Goal: Task Accomplishment & Management: Use online tool/utility

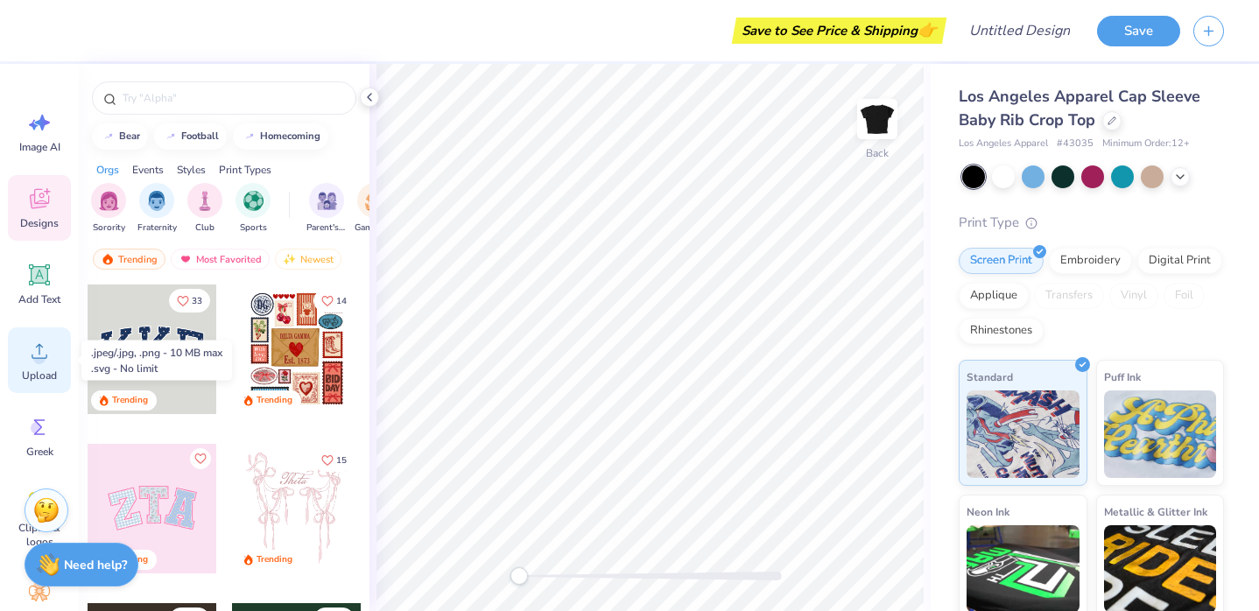
click at [53, 365] on div "Upload" at bounding box center [39, 361] width 63 height 66
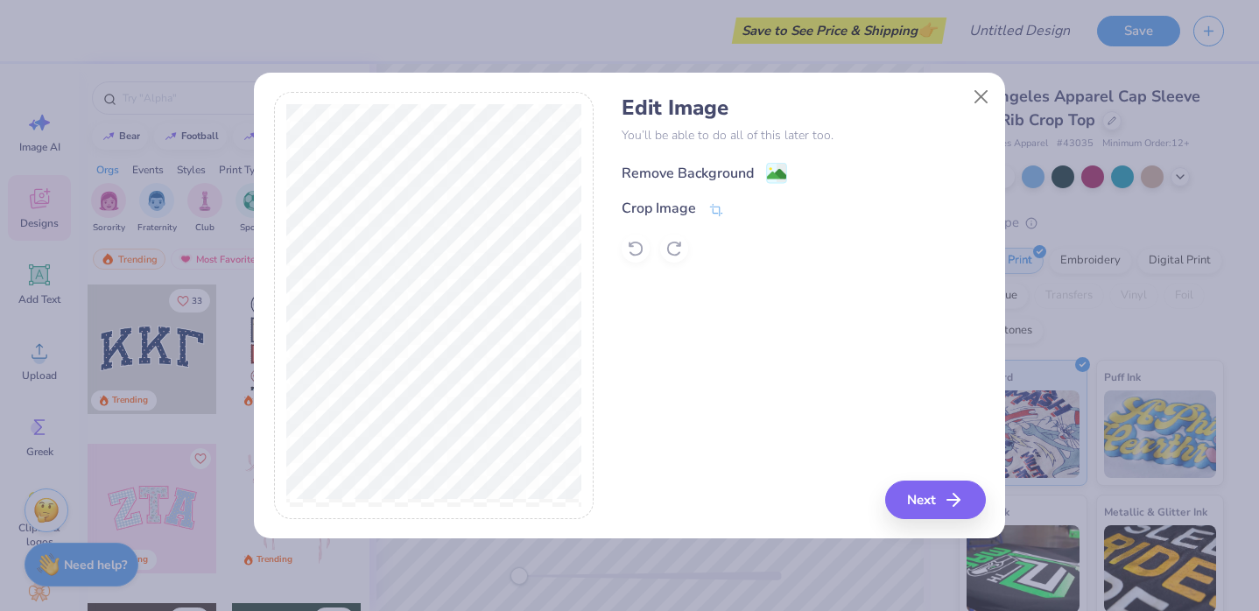
click at [779, 167] on image at bounding box center [776, 174] width 19 height 19
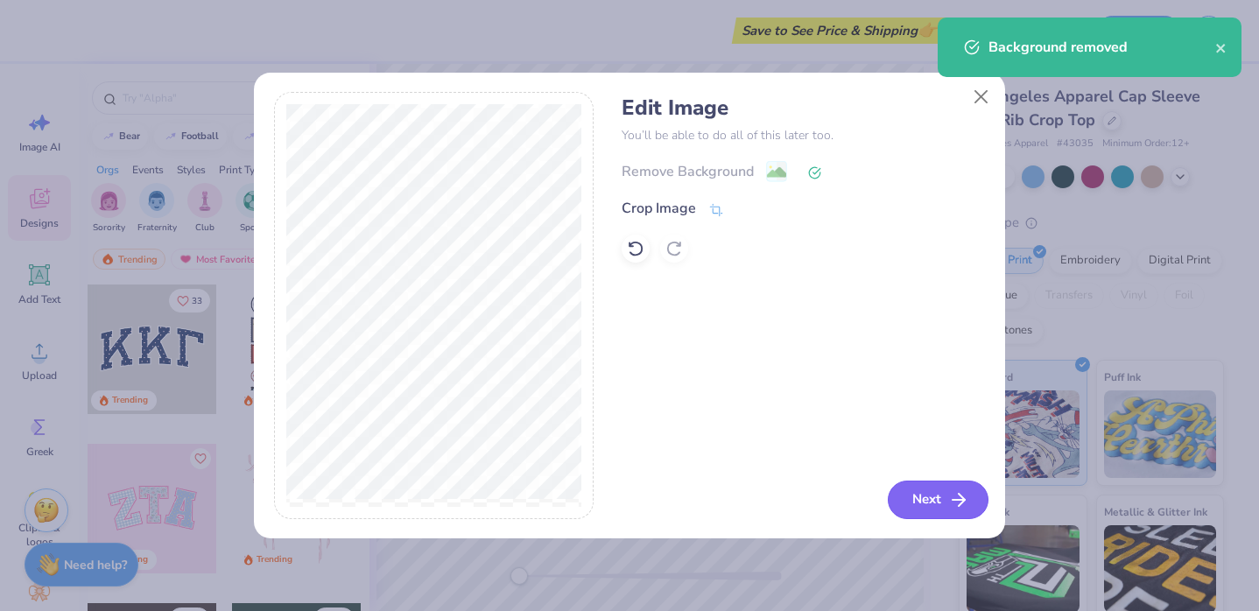
click at [962, 497] on polyline "button" at bounding box center [962, 500] width 6 height 12
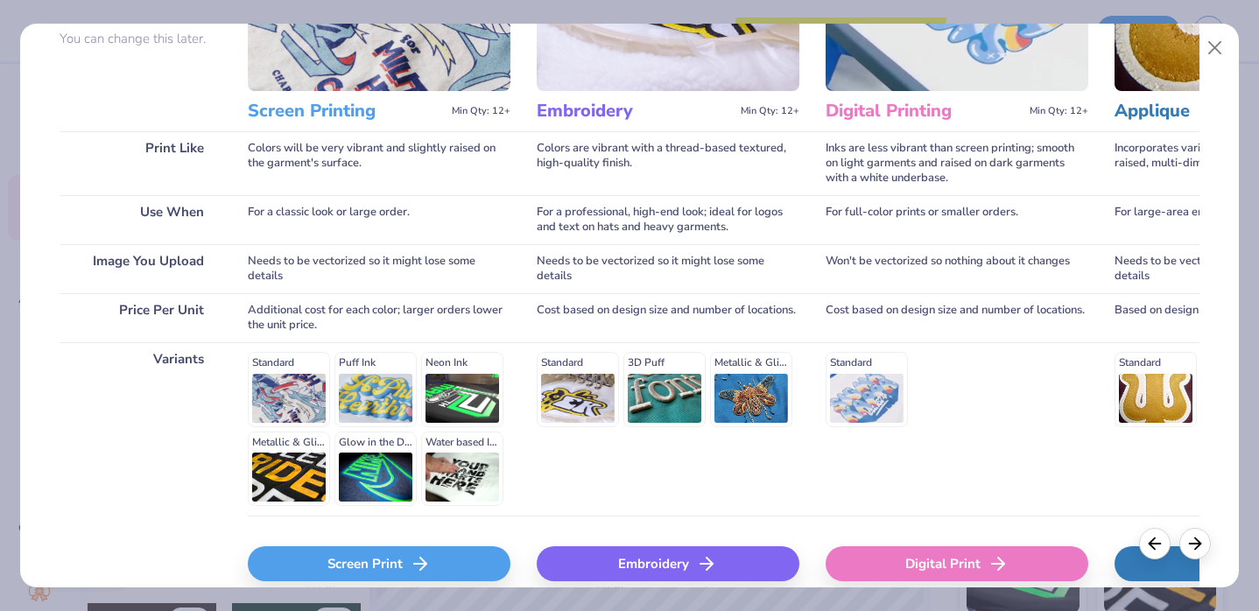
click at [361, 570] on div "Screen Print" at bounding box center [379, 563] width 263 height 35
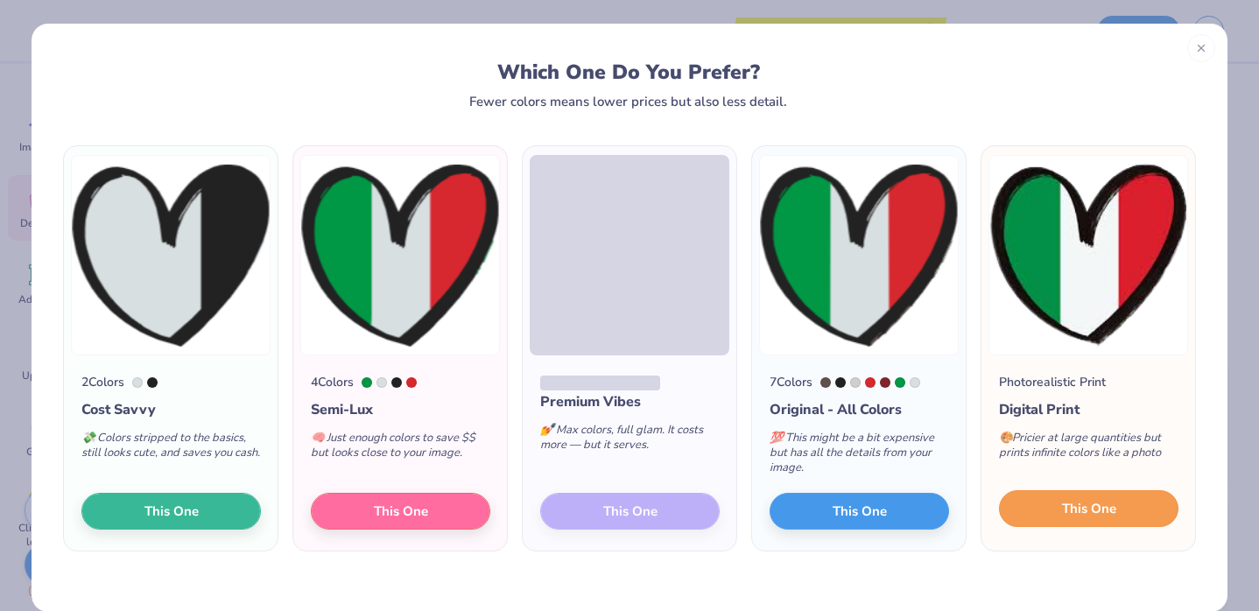
click at [1057, 501] on button "This One" at bounding box center [1089, 508] width 180 height 37
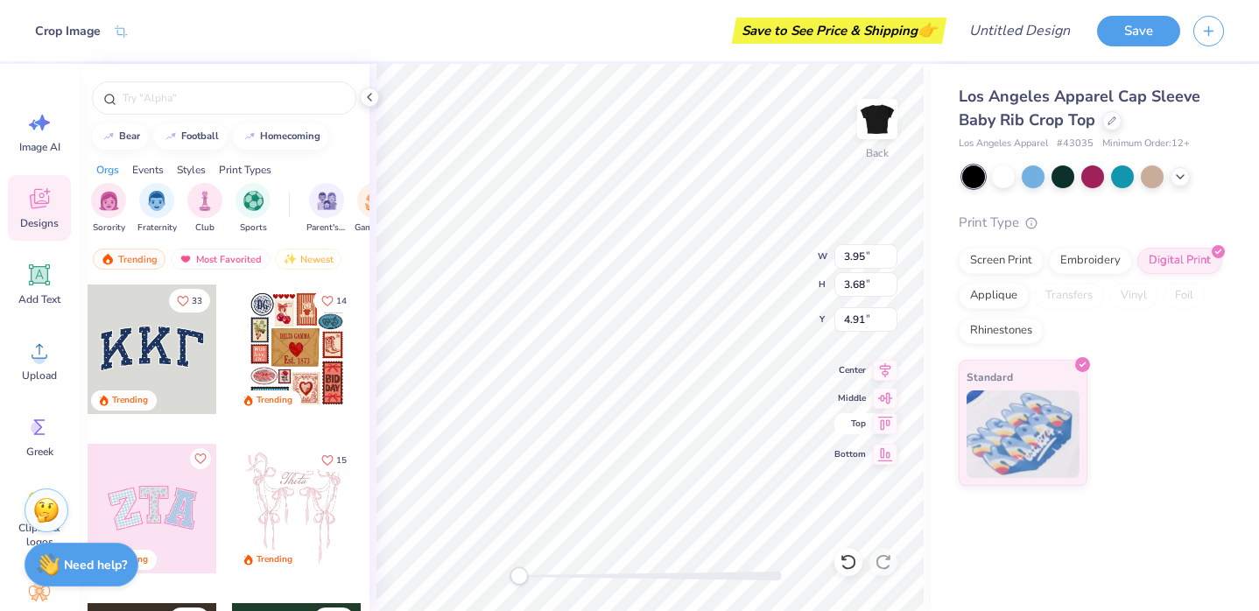
type input "4.69"
type input "4.38"
type input "3.61"
click at [39, 298] on span "Add Text" at bounding box center [39, 299] width 42 height 14
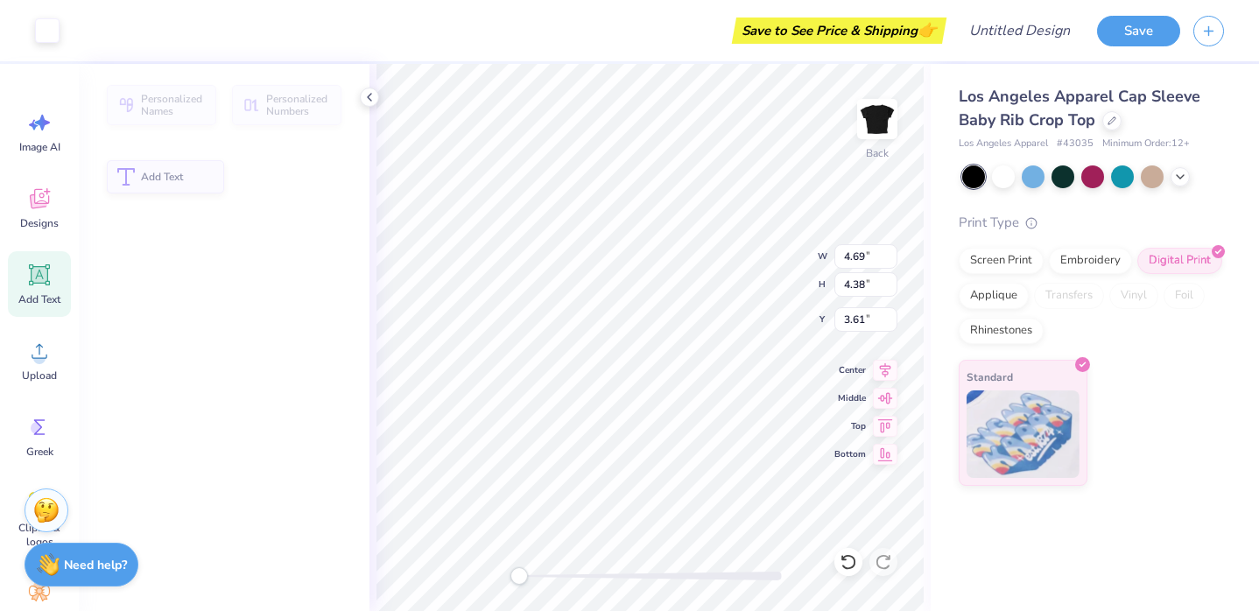
type input "4.03"
type input "1.17"
type input "6.17"
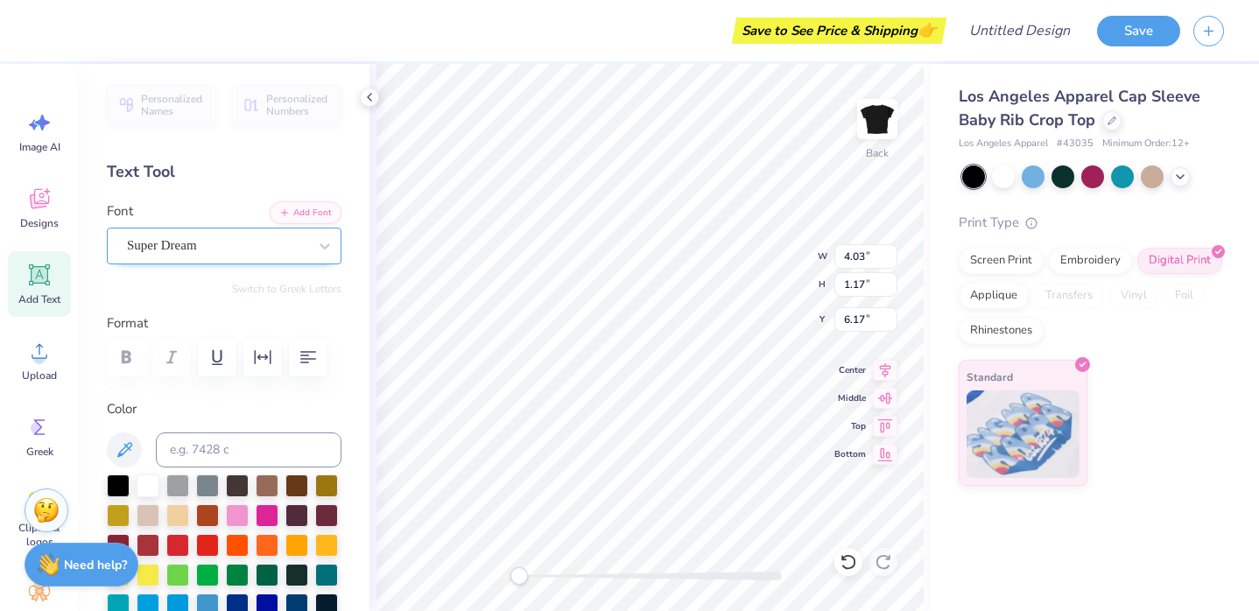
click at [218, 250] on div "Super Dream" at bounding box center [217, 245] width 184 height 27
click at [218, 250] on div "Super Dream" at bounding box center [217, 246] width 180 height 20
type input "Little Italy"
type textarea "T"
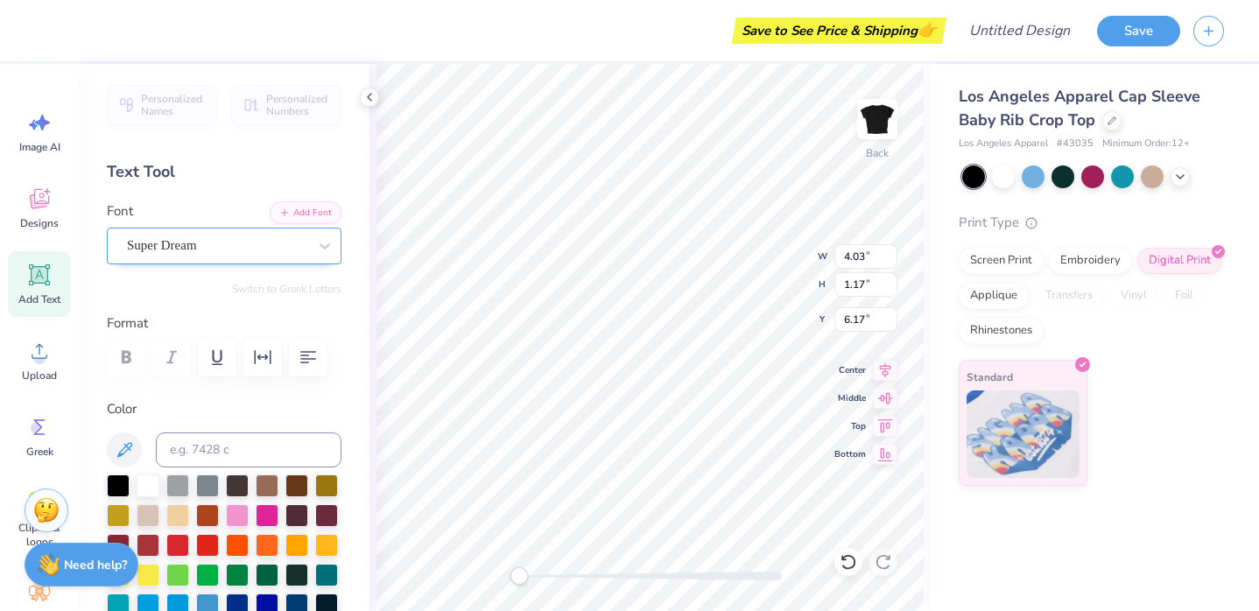
type textarea "Little Italy"
type input "1.80"
type input "4.69"
type input "4.38"
type input "4.02"
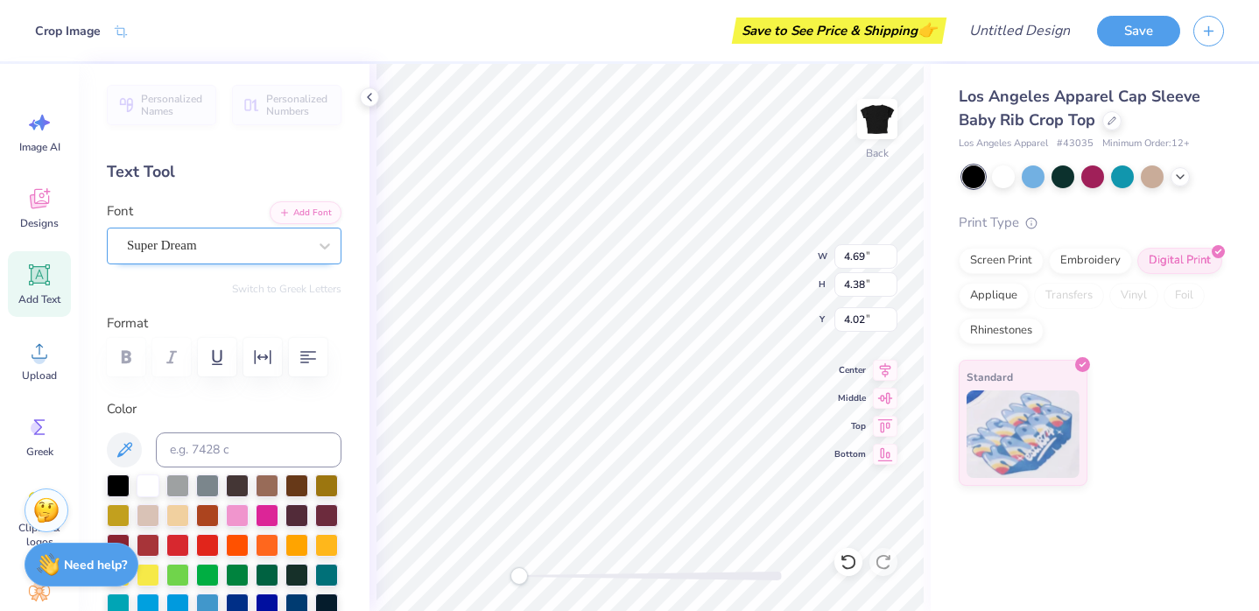
type input "4.98"
type input "4.65"
type input "4.61"
type input "6.97"
type input "1.20"
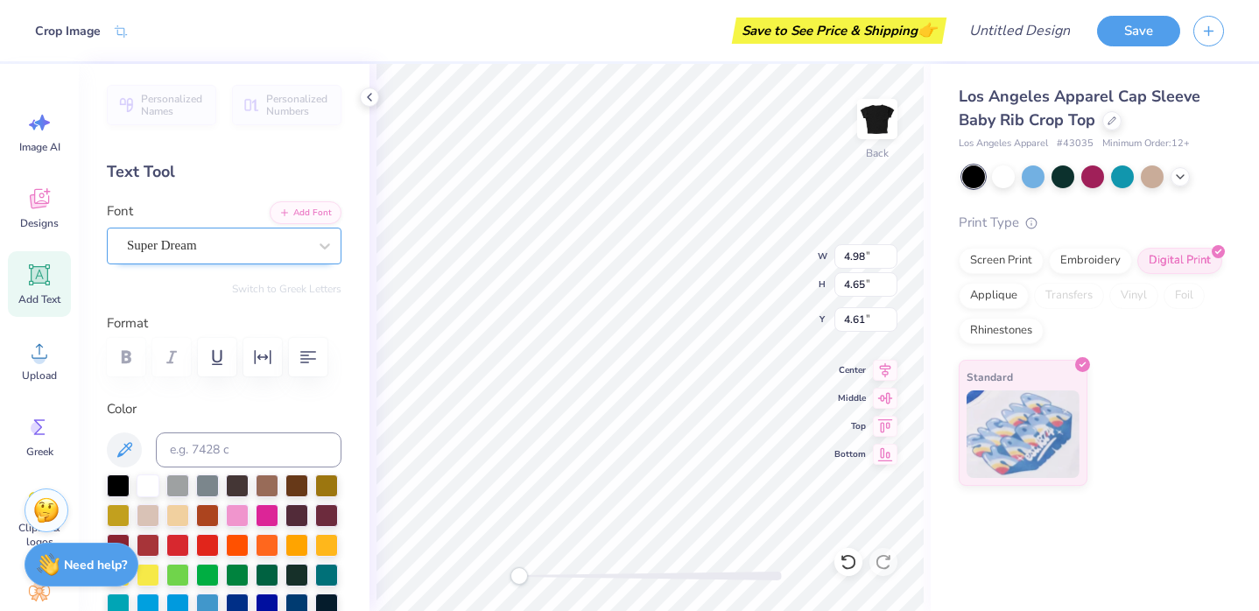
type input "1.80"
click at [774, 269] on div "Back W 6.97 6.97 " H 1.20 1.20 " Y 1.80 1.80 " Center Middle Top Bottom" at bounding box center [650, 337] width 561 height 547
type textarea "Big Italy"
type textarea "Big"
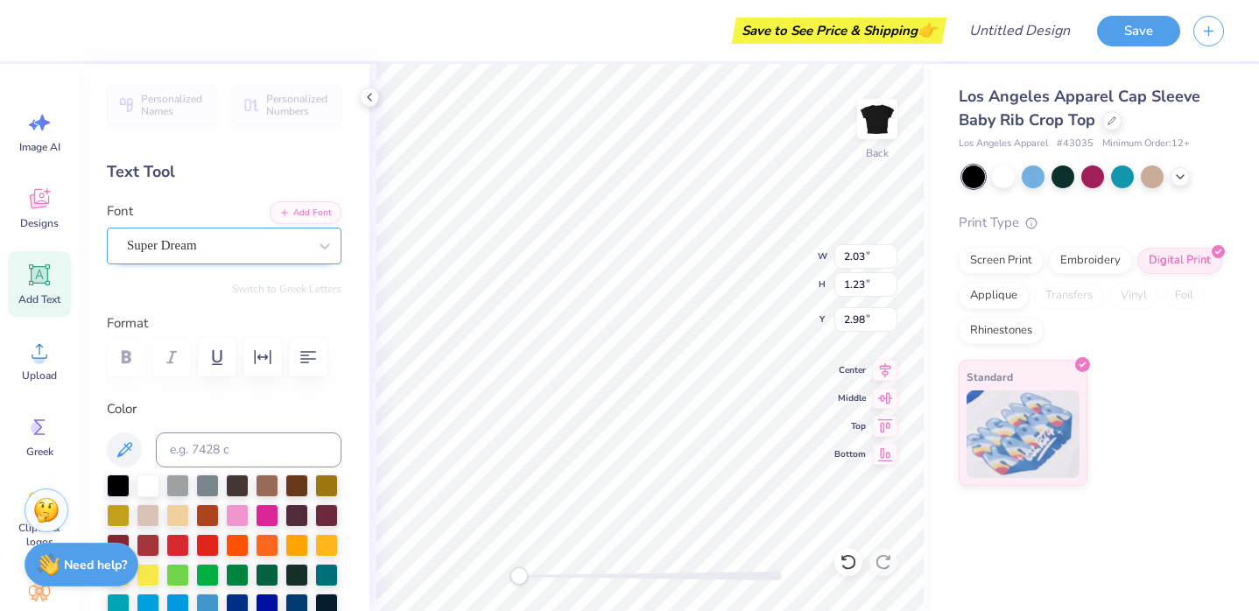
type input "2.86"
type input "1.73"
type input "2.50"
type textarea "Big italy"
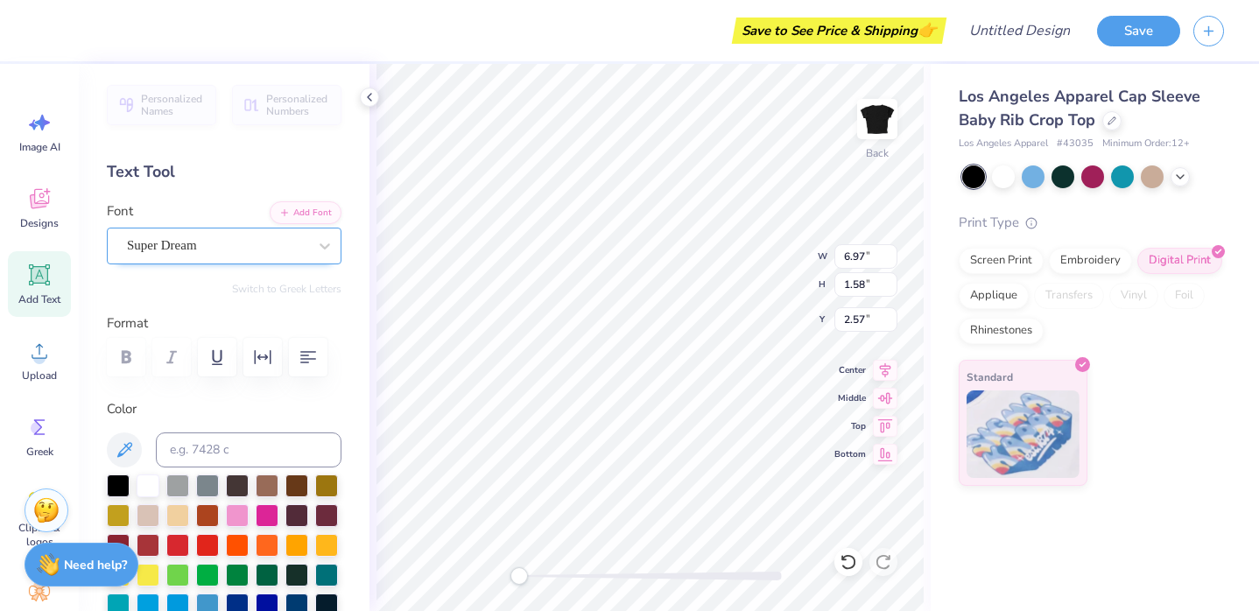
type textarea "Big Italy"
type textarea "G Big Italy"
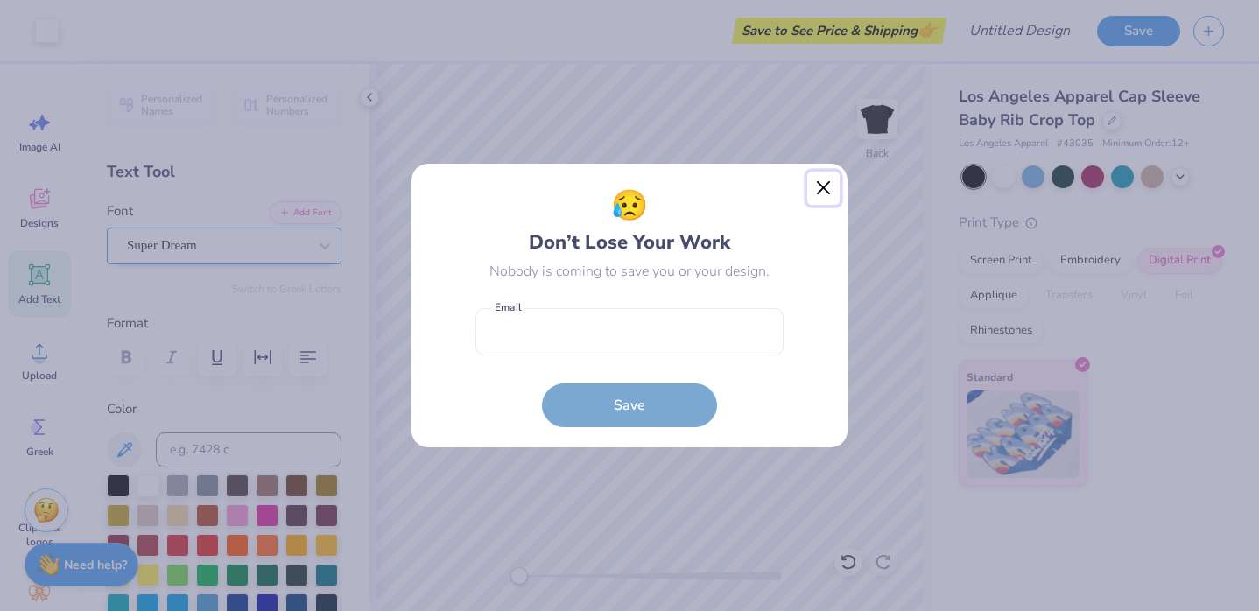
click at [827, 194] on button "Close" at bounding box center [823, 188] width 33 height 33
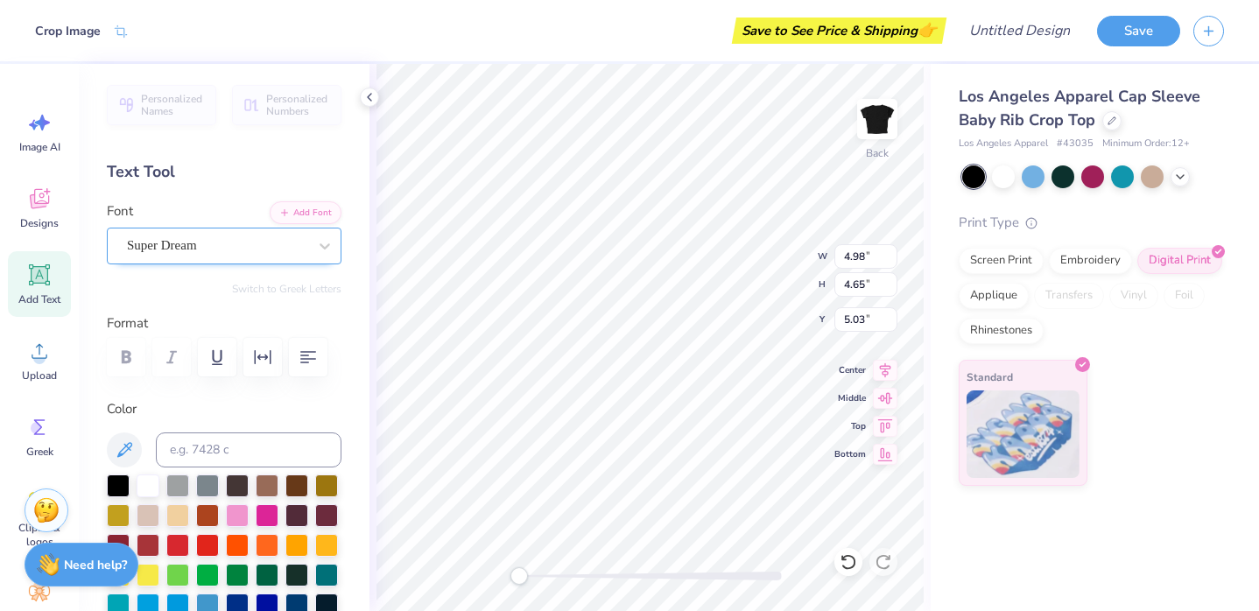
type input "1.83"
type input "1.71"
type input "3.18"
click at [236, 250] on div "Super Dream" at bounding box center [217, 245] width 184 height 27
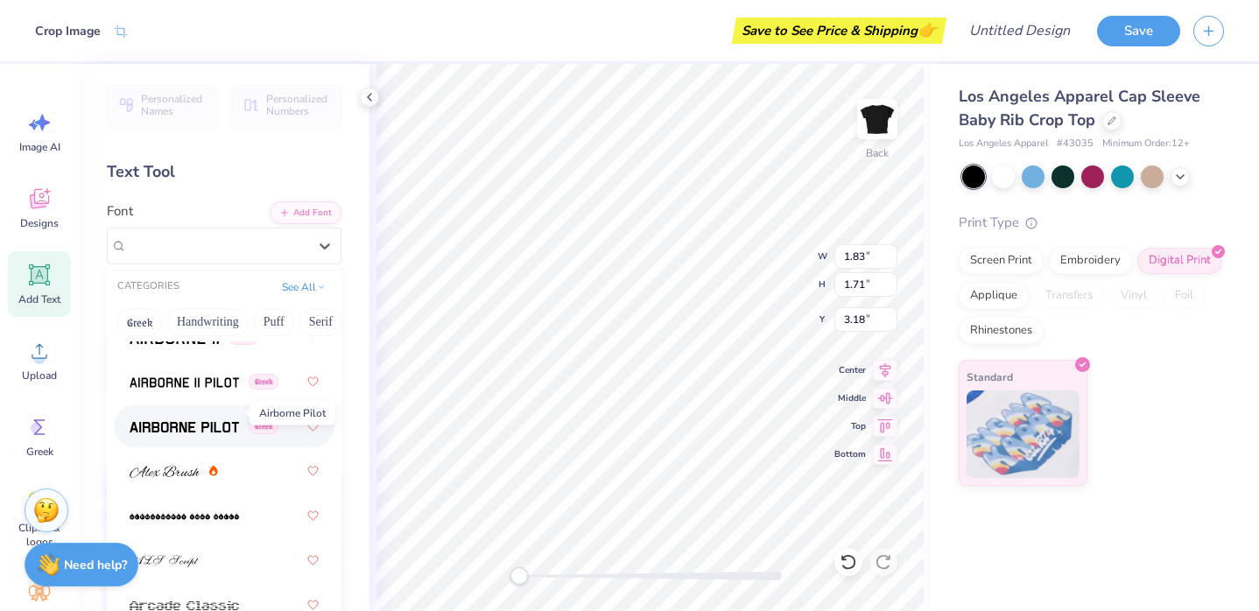
scroll to position [516, 0]
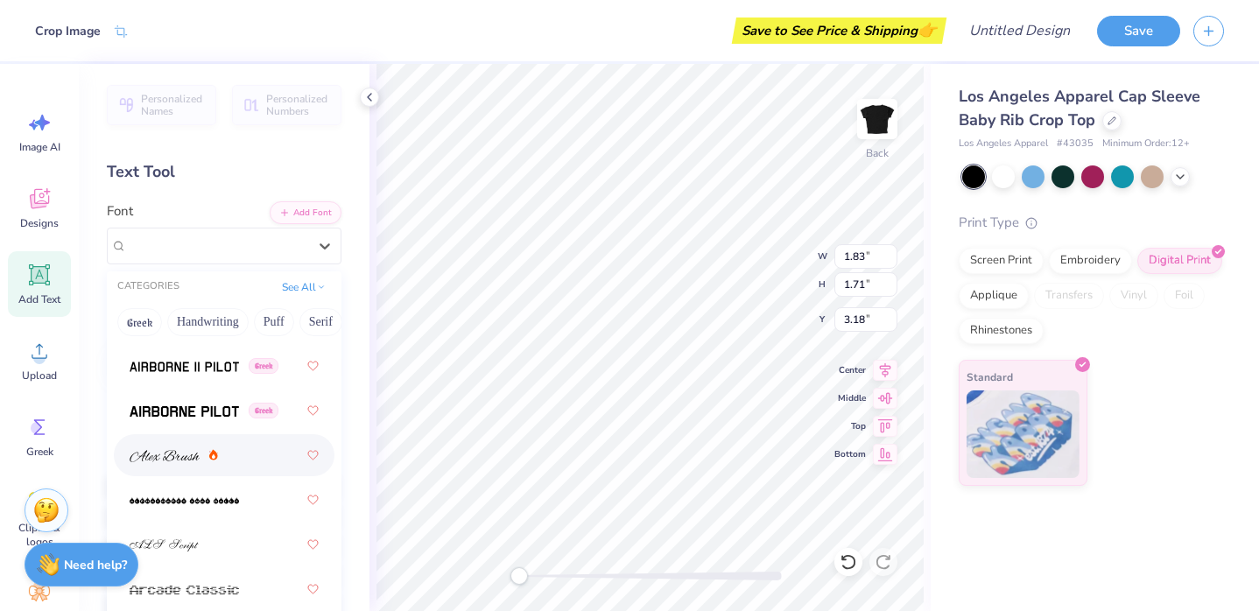
click at [173, 453] on img at bounding box center [165, 456] width 70 height 12
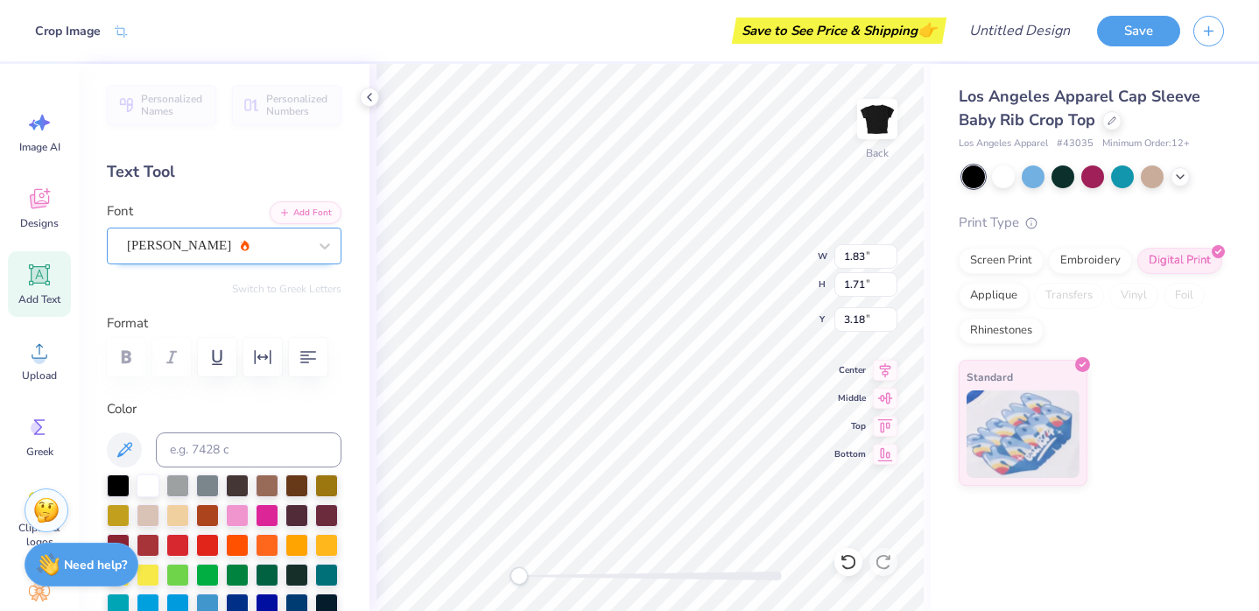
click at [172, 243] on div "Alex Brush" at bounding box center [217, 245] width 184 height 27
click at [173, 243] on span "Alex Brush" at bounding box center [179, 246] width 104 height 20
click at [347, 320] on div "Personalized Names Personalized Numbers Text Tool Add Font Font Alex Brush Swit…" at bounding box center [224, 337] width 291 height 547
click at [272, 257] on div "Alex Brush" at bounding box center [217, 245] width 184 height 27
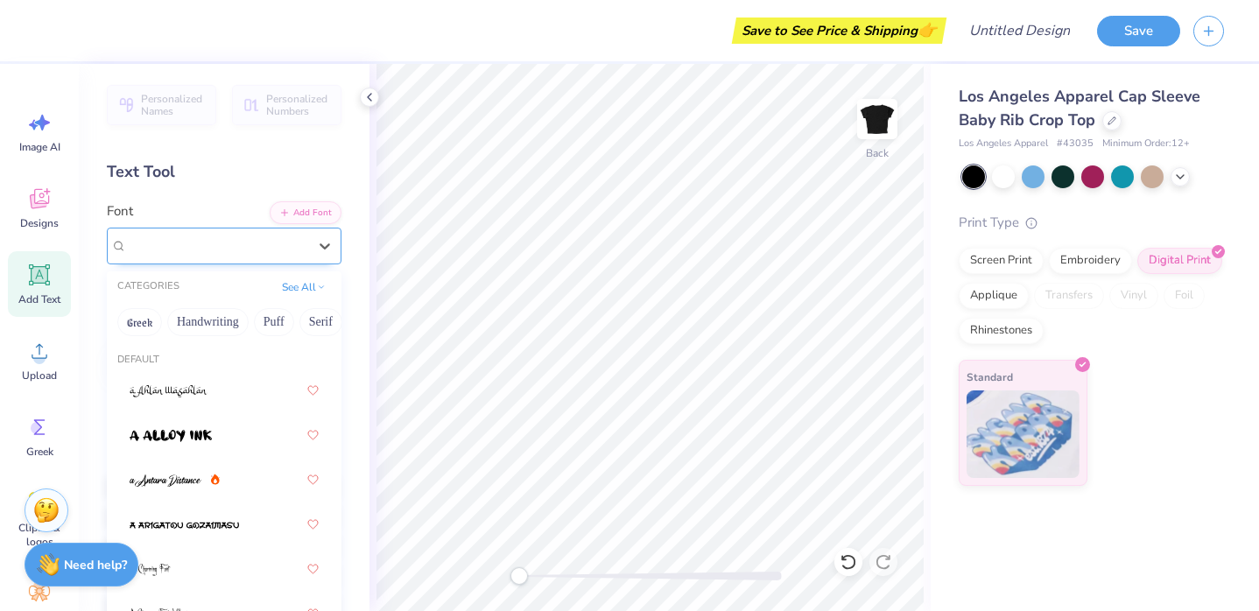
click at [272, 257] on div "Alex Brush" at bounding box center [217, 245] width 184 height 27
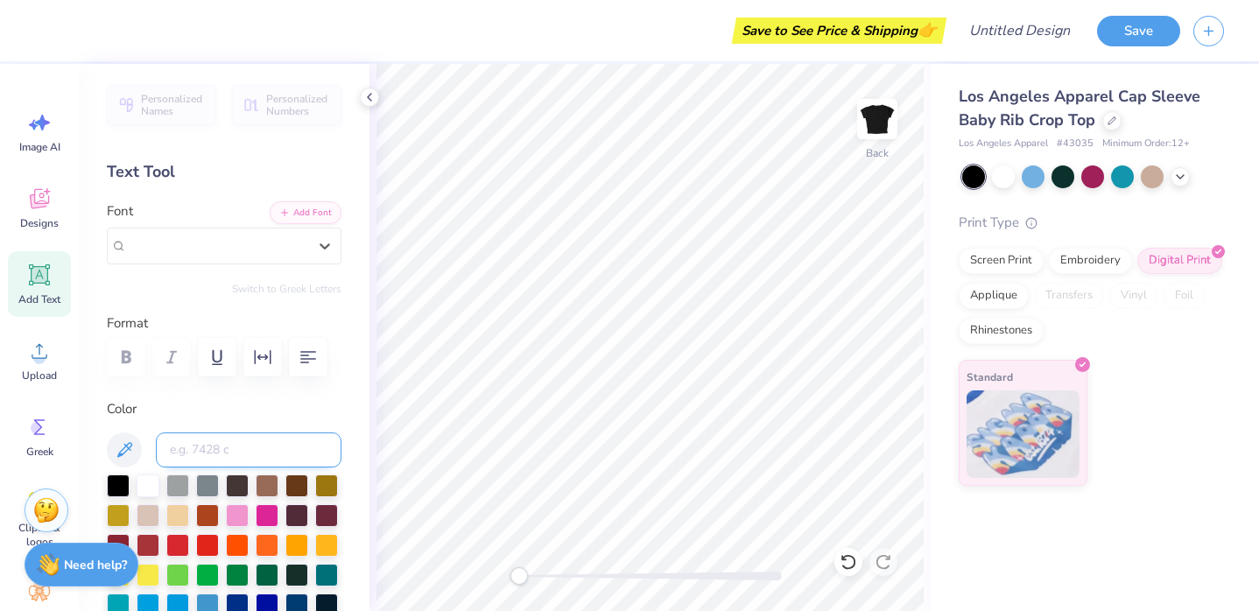
click at [267, 440] on input at bounding box center [249, 450] width 186 height 35
click at [286, 258] on div "Alex Brush" at bounding box center [217, 245] width 184 height 27
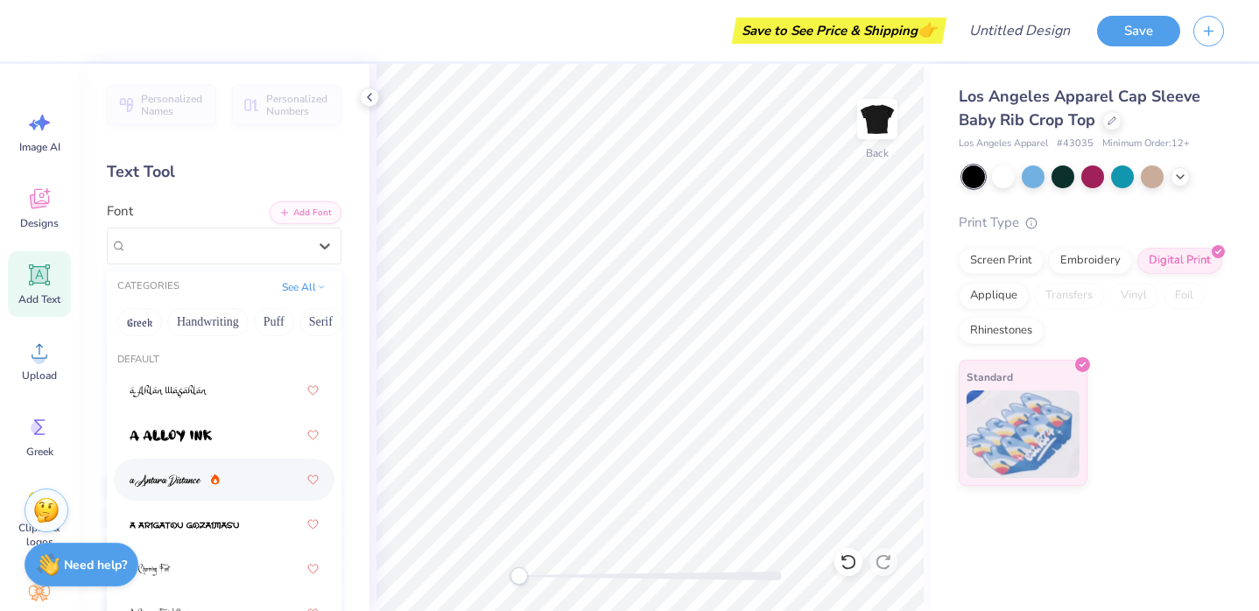
click at [218, 483] on icon at bounding box center [215, 480] width 9 height 11
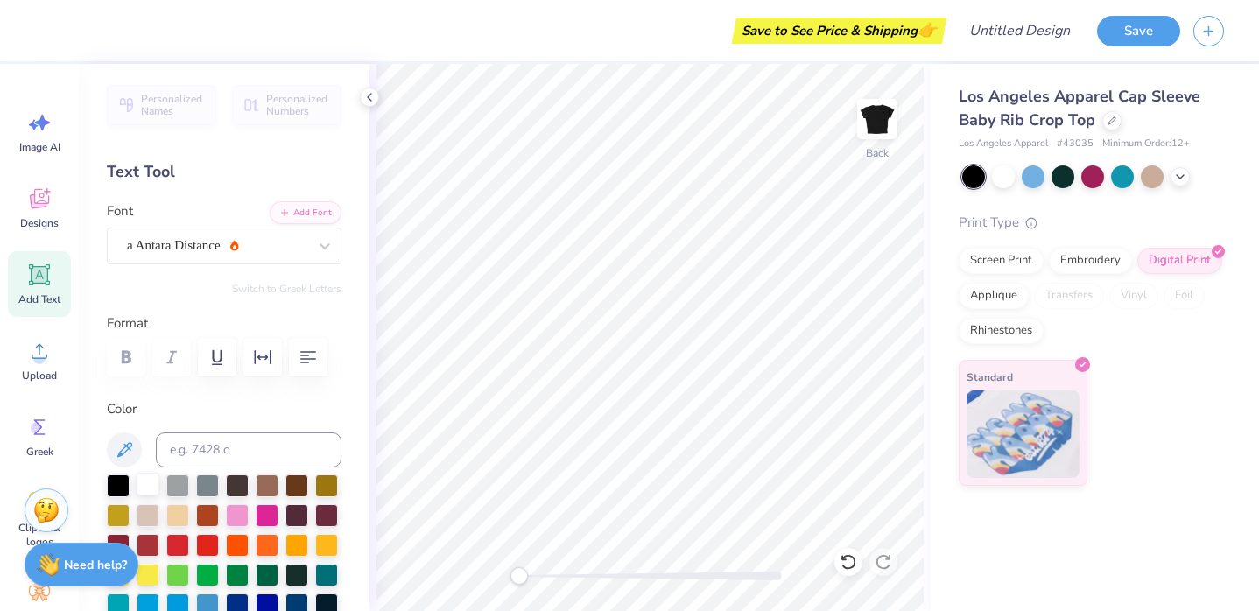
click at [153, 494] on div at bounding box center [148, 484] width 23 height 23
click at [250, 151] on div "Personalized Names Personalized Numbers Text Tool Add Font Font a Antara Distan…" at bounding box center [224, 337] width 291 height 547
click at [151, 172] on div "Text Tool" at bounding box center [224, 172] width 235 height 24
drag, startPoint x: 65, startPoint y: 272, endPoint x: 62, endPoint y: 300, distance: 28.1
click at [64, 272] on div "Add Text" at bounding box center [39, 284] width 63 height 66
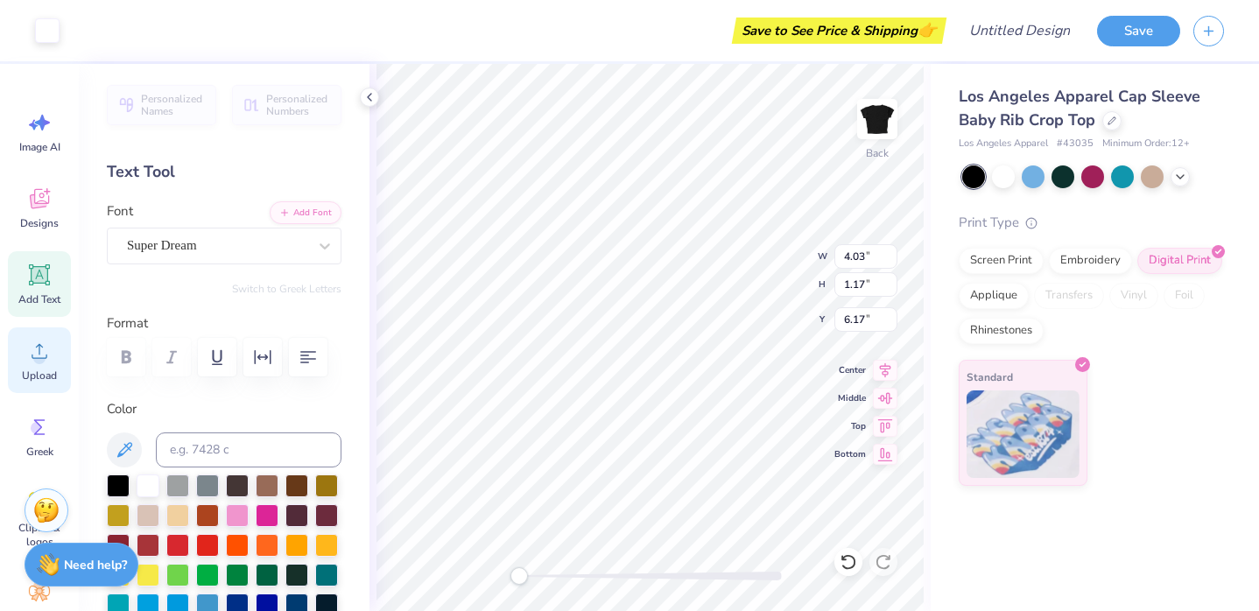
click at [52, 356] on icon at bounding box center [39, 351] width 26 height 26
click at [314, 248] on div at bounding box center [325, 246] width 32 height 32
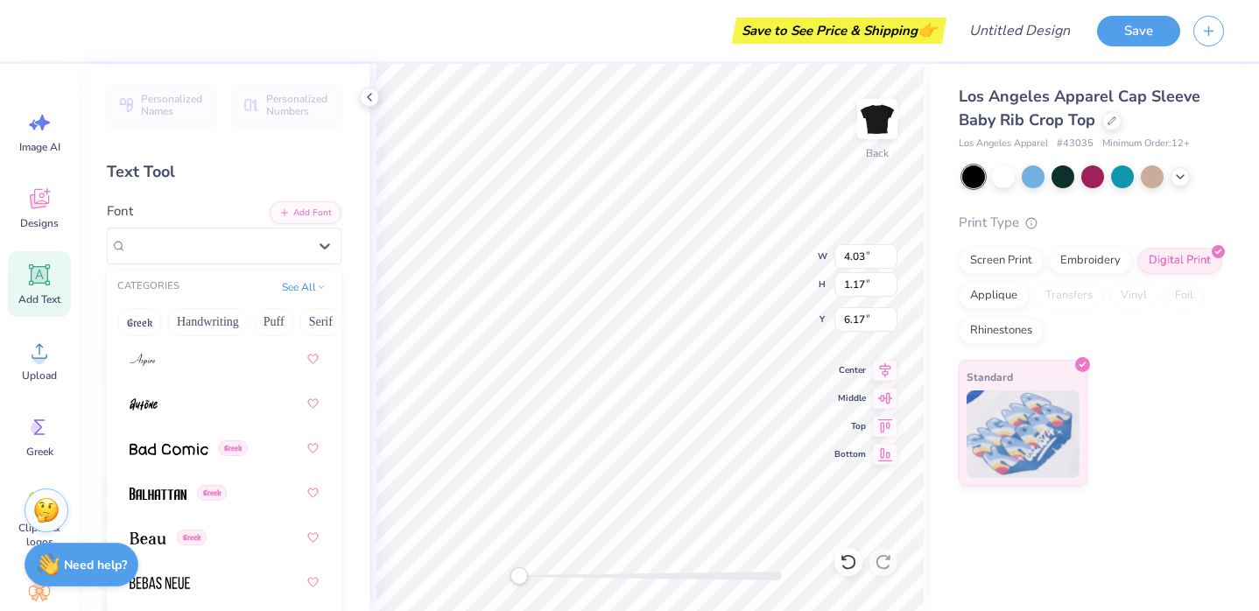
scroll to position [970, 0]
click at [154, 360] on img at bounding box center [142, 359] width 25 height 12
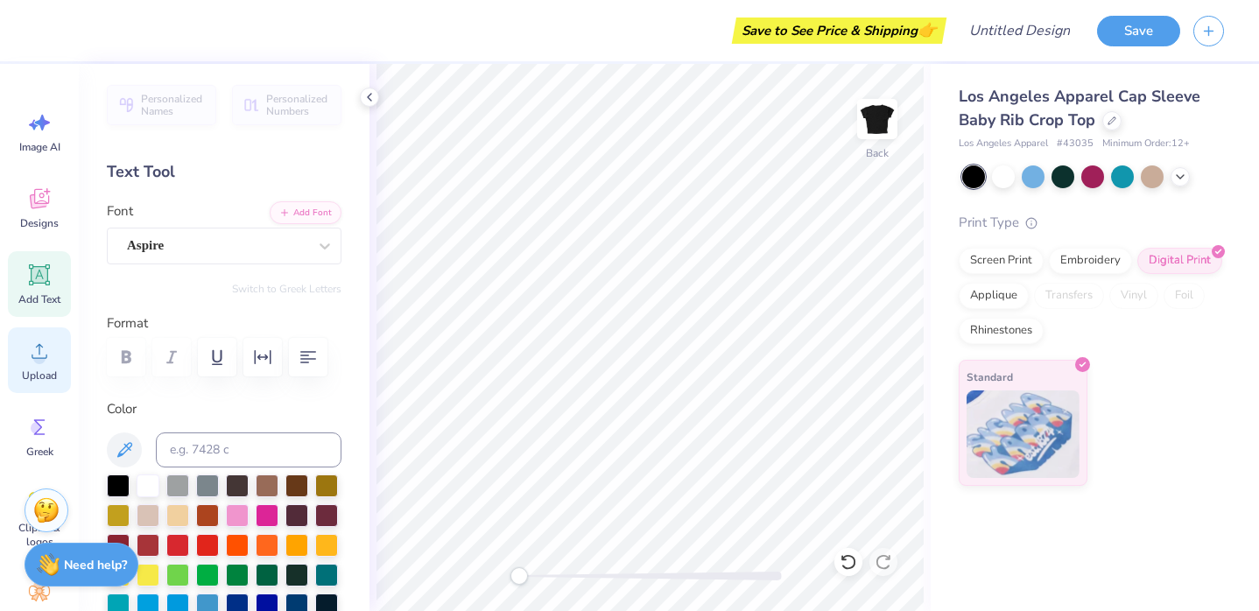
click at [52, 349] on icon at bounding box center [39, 351] width 26 height 26
click at [47, 294] on span "Add Text" at bounding box center [39, 299] width 42 height 14
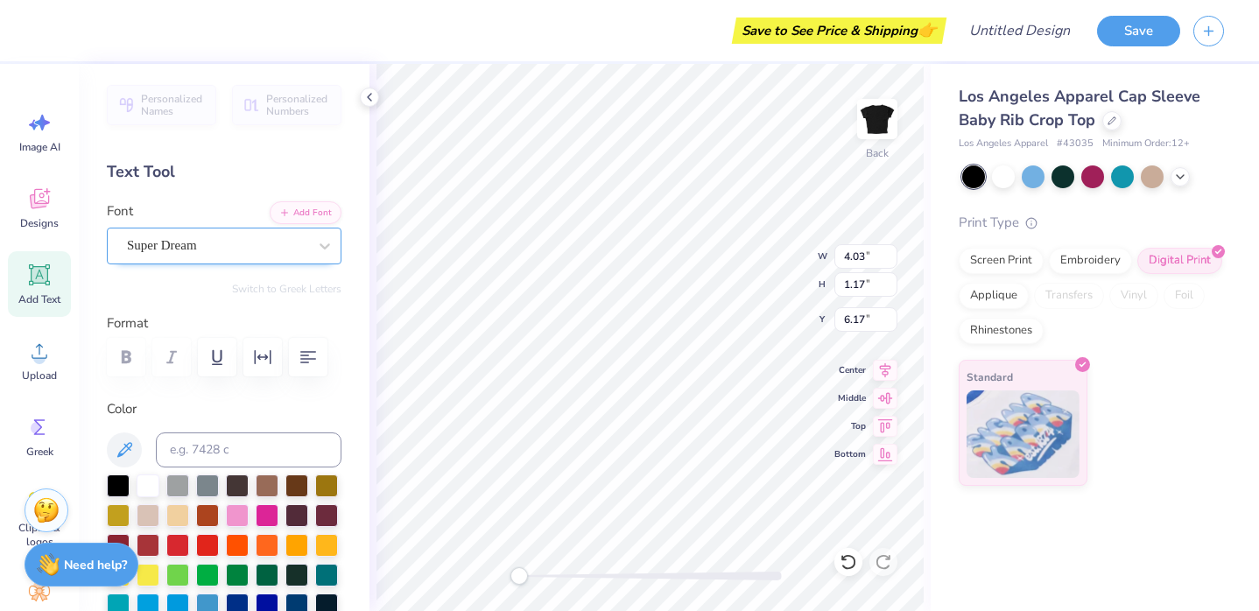
click at [241, 248] on div "Super Dream" at bounding box center [217, 245] width 184 height 27
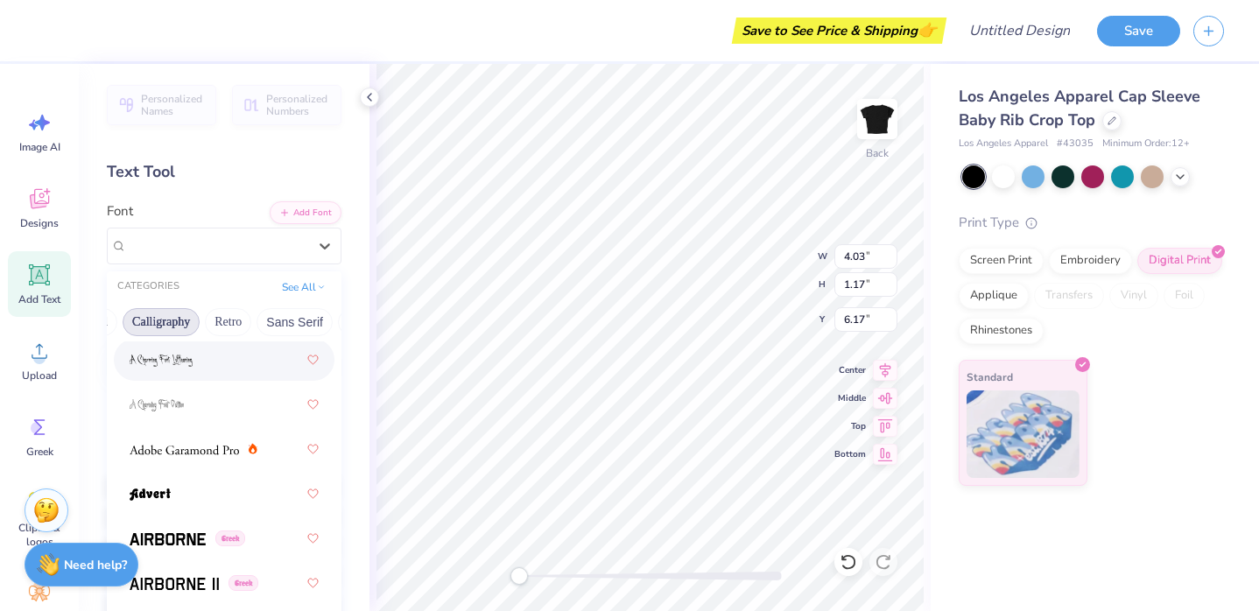
scroll to position [0, 244]
click at [223, 318] on div "Greek Handwriting Puff Serif Bold Calligraphy Retro Sans Serif Minimal Fantasy …" at bounding box center [224, 322] width 235 height 39
click at [189, 334] on button "Calligraphy" at bounding box center [189, 322] width 77 height 28
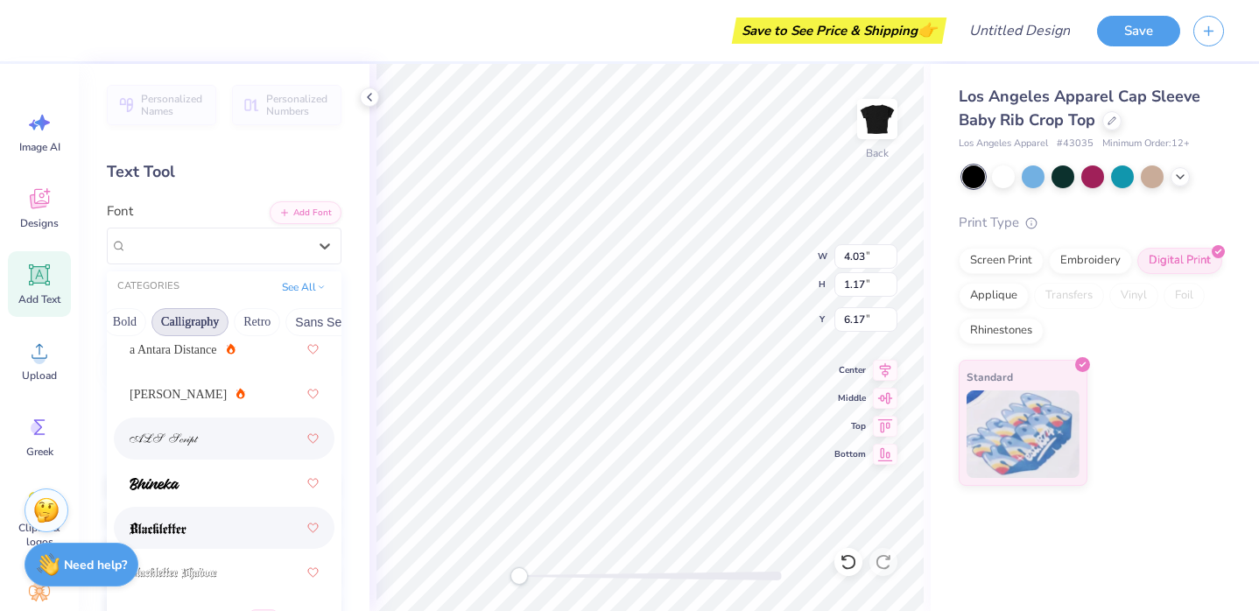
scroll to position [18, 0]
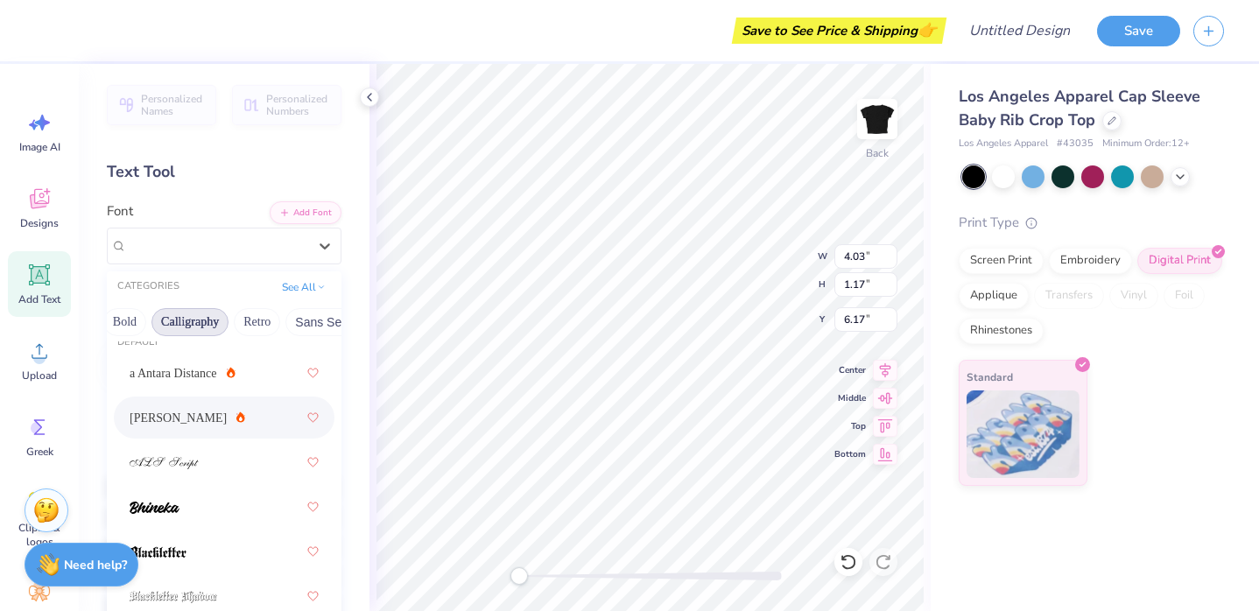
click at [176, 419] on span "Alex Brush" at bounding box center [178, 418] width 97 height 18
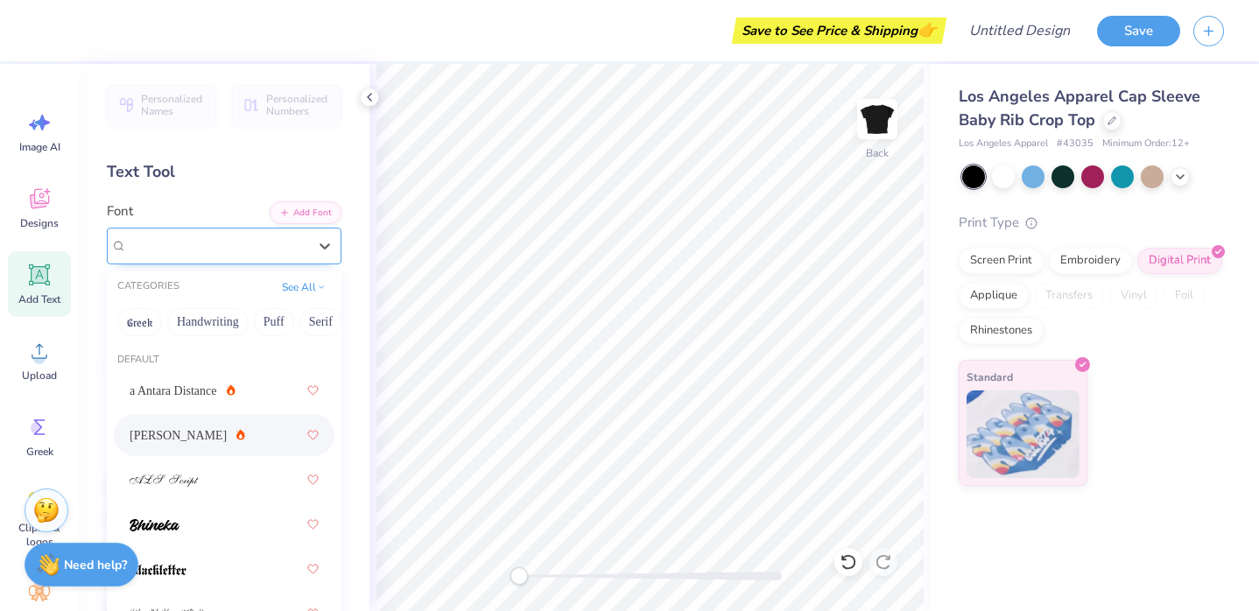
click at [203, 250] on div "Alex Brush" at bounding box center [217, 245] width 184 height 27
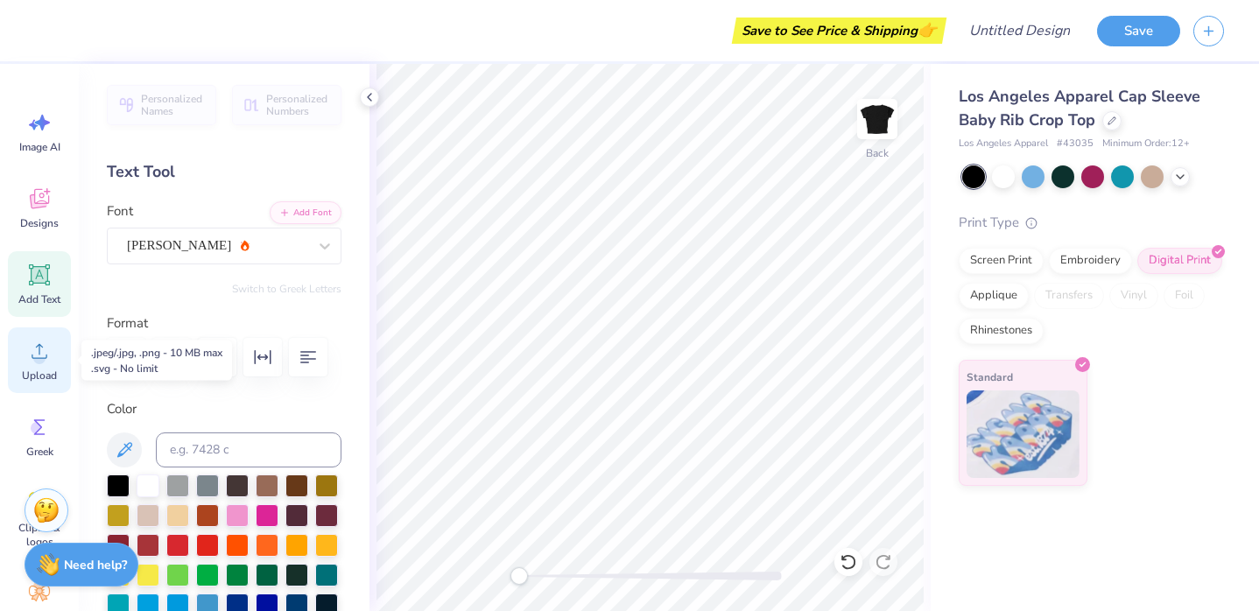
click at [35, 358] on icon at bounding box center [40, 351] width 16 height 15
click at [58, 302] on span "Add Text" at bounding box center [39, 299] width 42 height 14
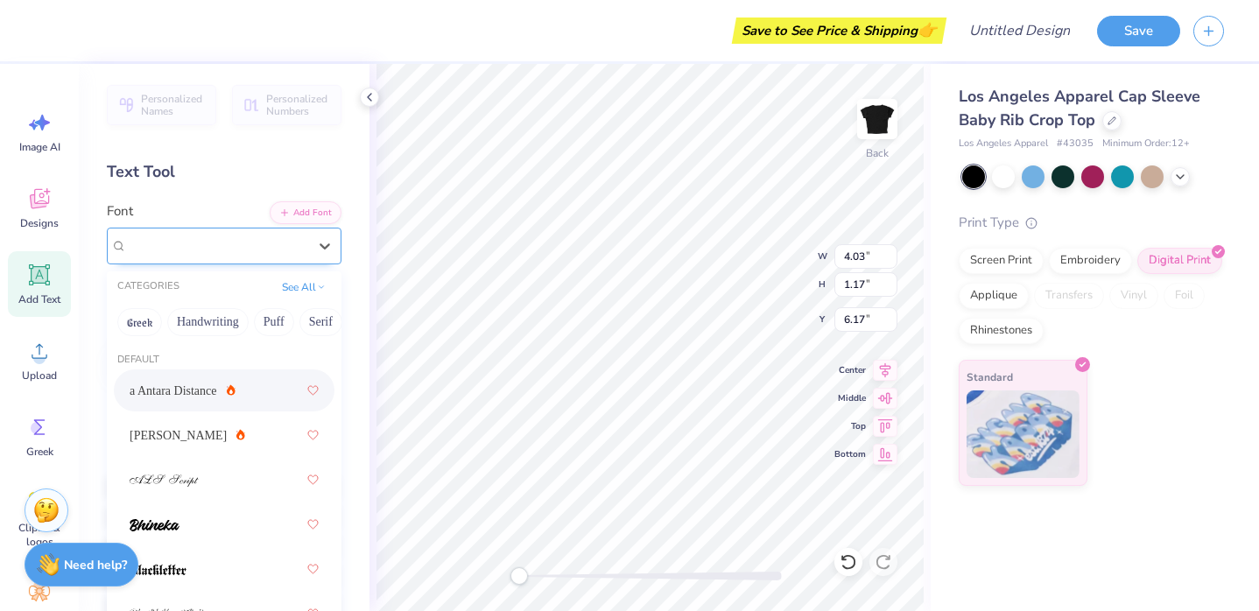
click at [291, 257] on div "Super Dream" at bounding box center [217, 245] width 184 height 27
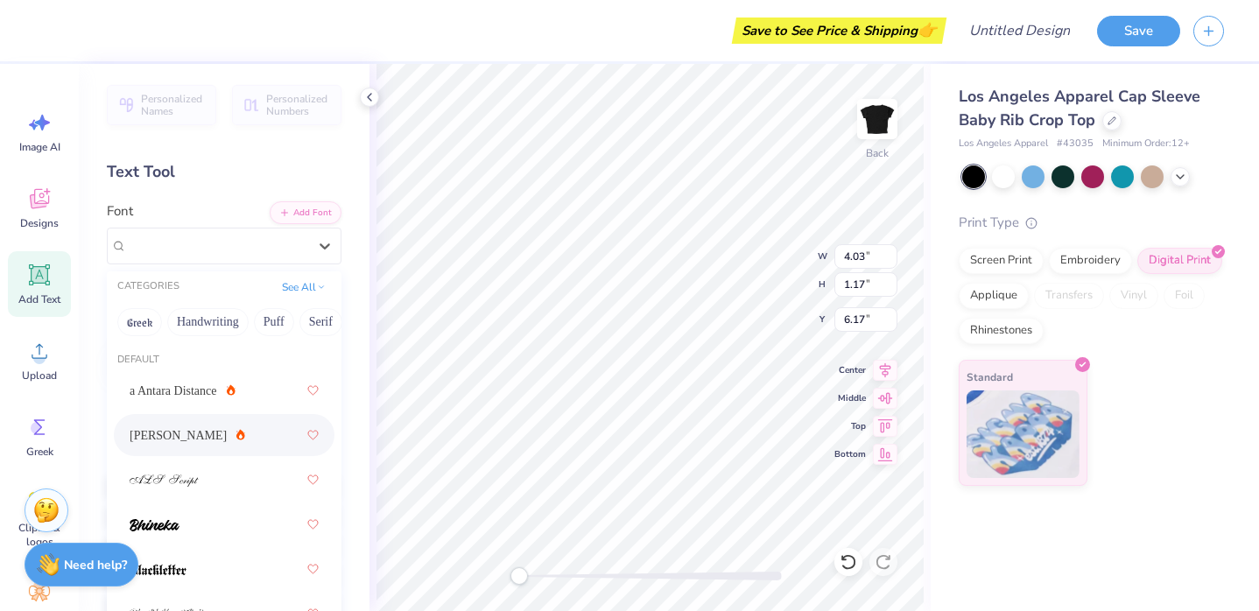
click at [215, 433] on div "Alex Brush" at bounding box center [224, 435] width 189 height 32
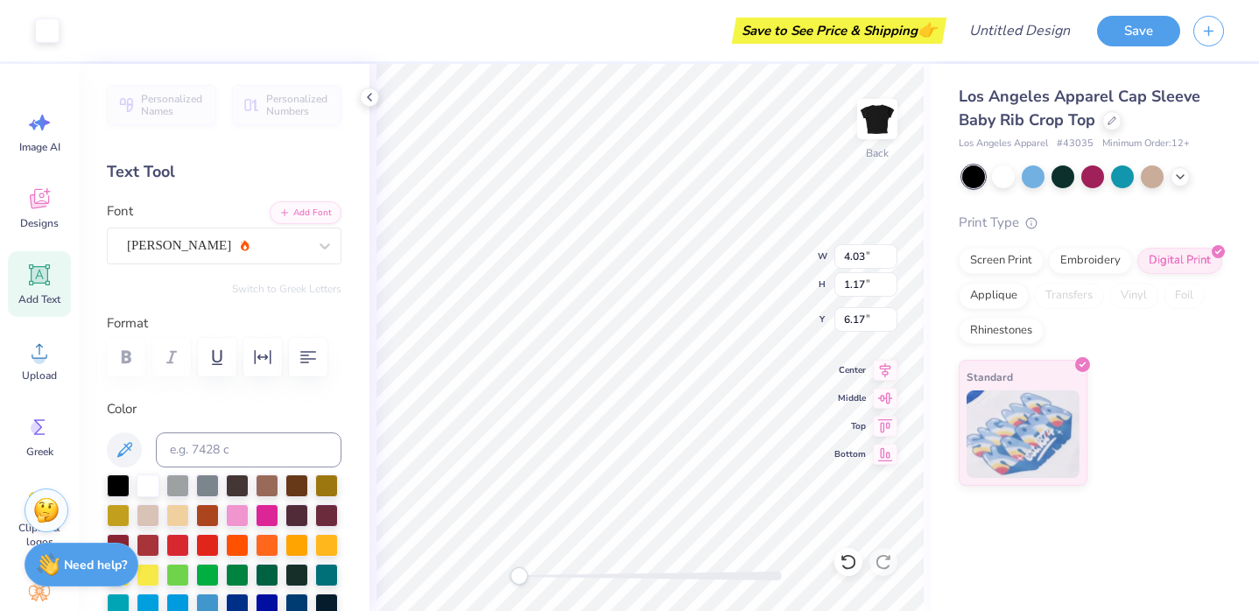
type input "5.09"
type input "1.36"
type input "6.07"
type textarea "T"
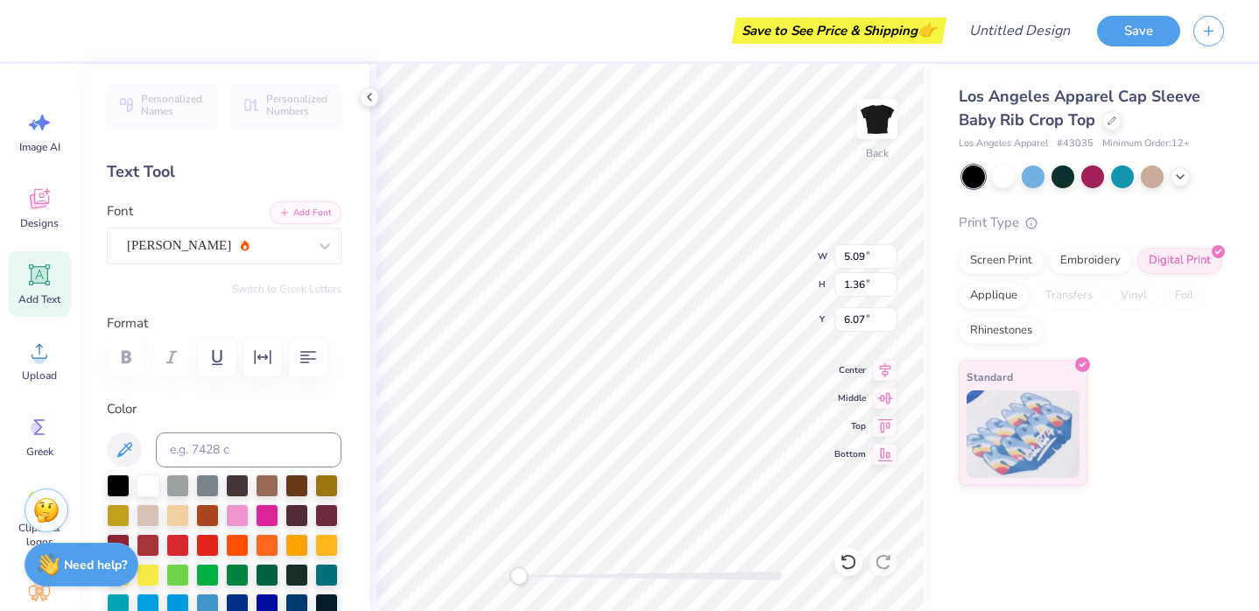
scroll to position [0, 2]
type textarea "Little Italy"
click at [734, 282] on div "Back W 5.09 5.09 " H 1.36 1.36 " Y 6.07 6.07 " Center Middle Top Bottom" at bounding box center [650, 337] width 561 height 547
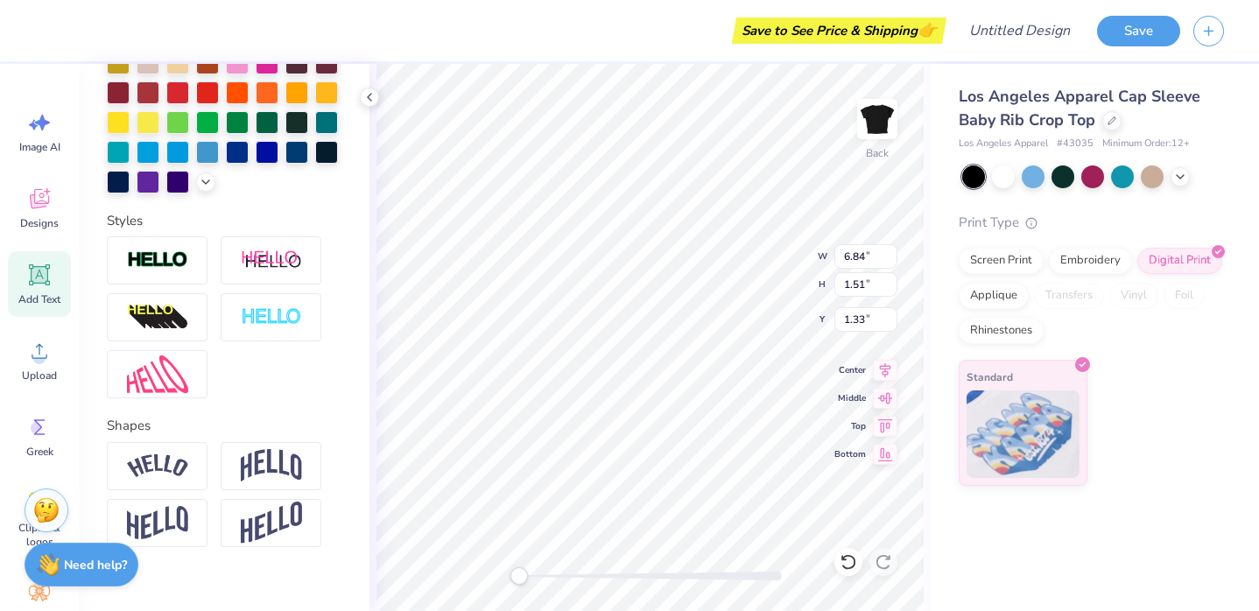
scroll to position [476, 0]
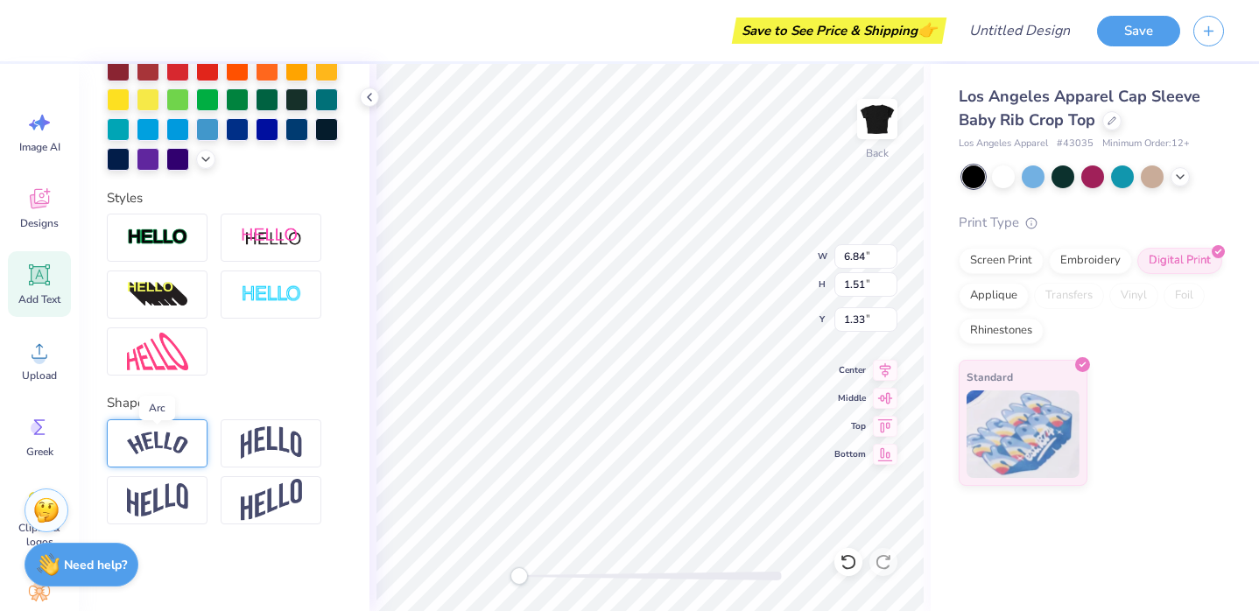
click at [166, 440] on img at bounding box center [157, 444] width 61 height 24
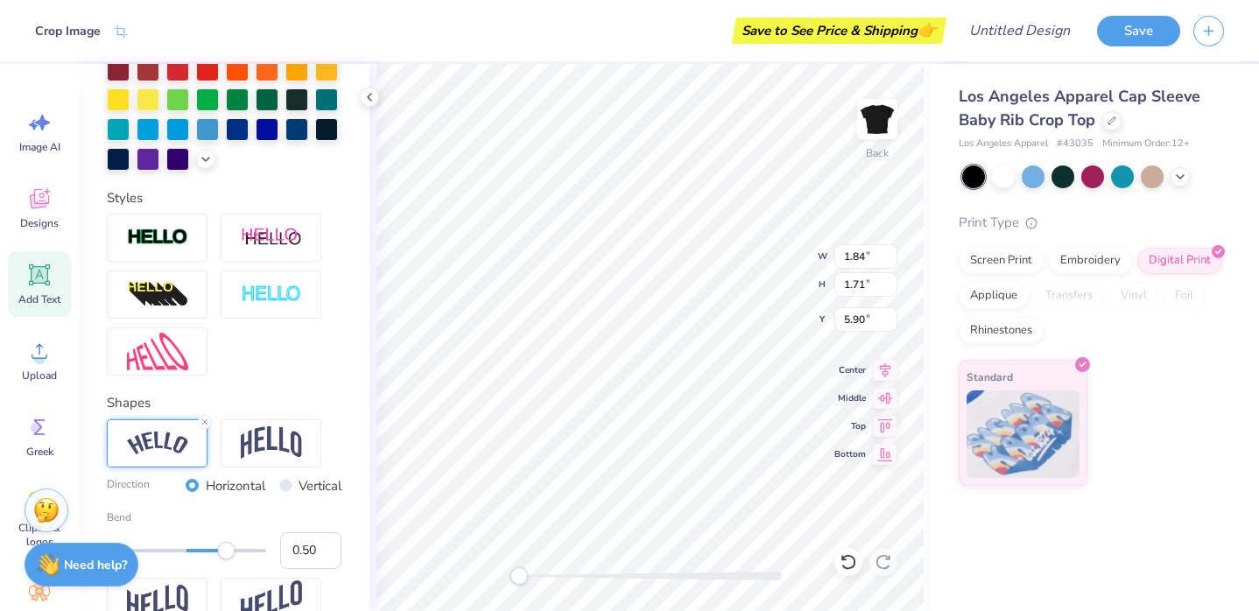
type input "2.70"
type input "2.51"
click at [39, 372] on span "Upload" at bounding box center [39, 376] width 35 height 14
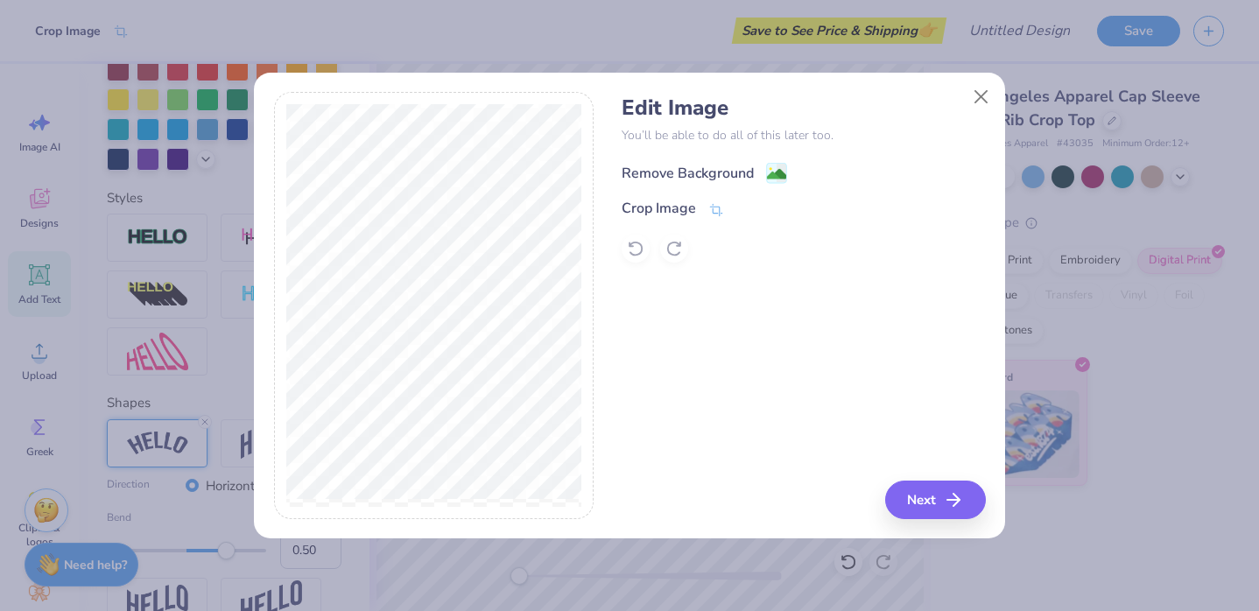
click at [764, 171] on div "Remove Background" at bounding box center [705, 173] width 166 height 22
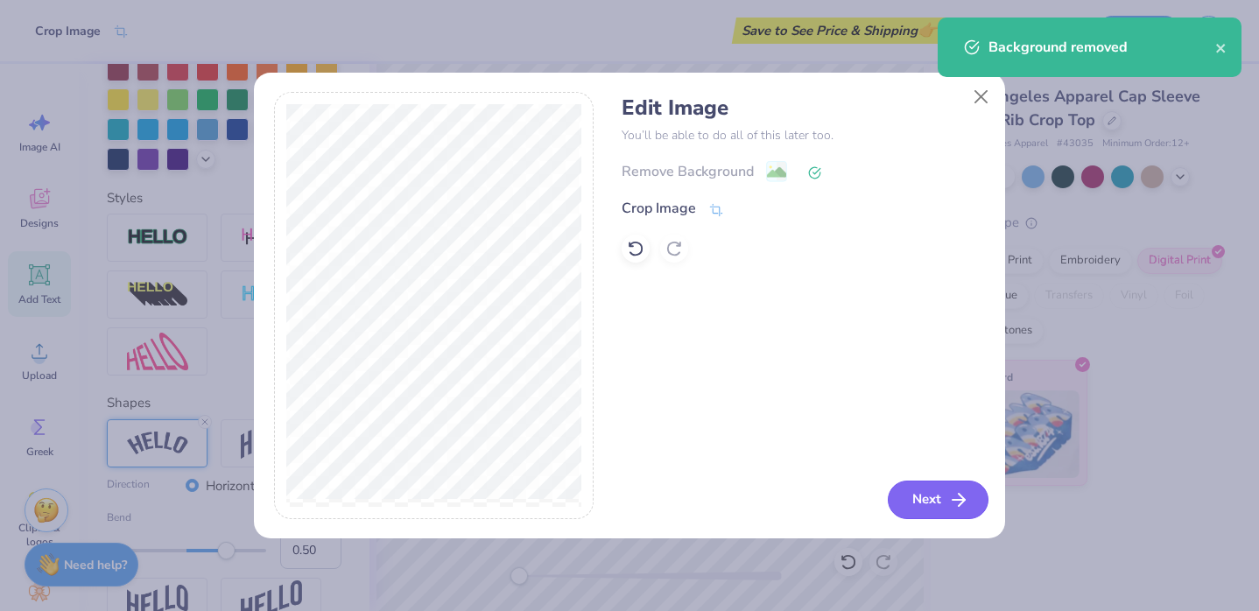
click at [915, 495] on button "Next" at bounding box center [938, 500] width 101 height 39
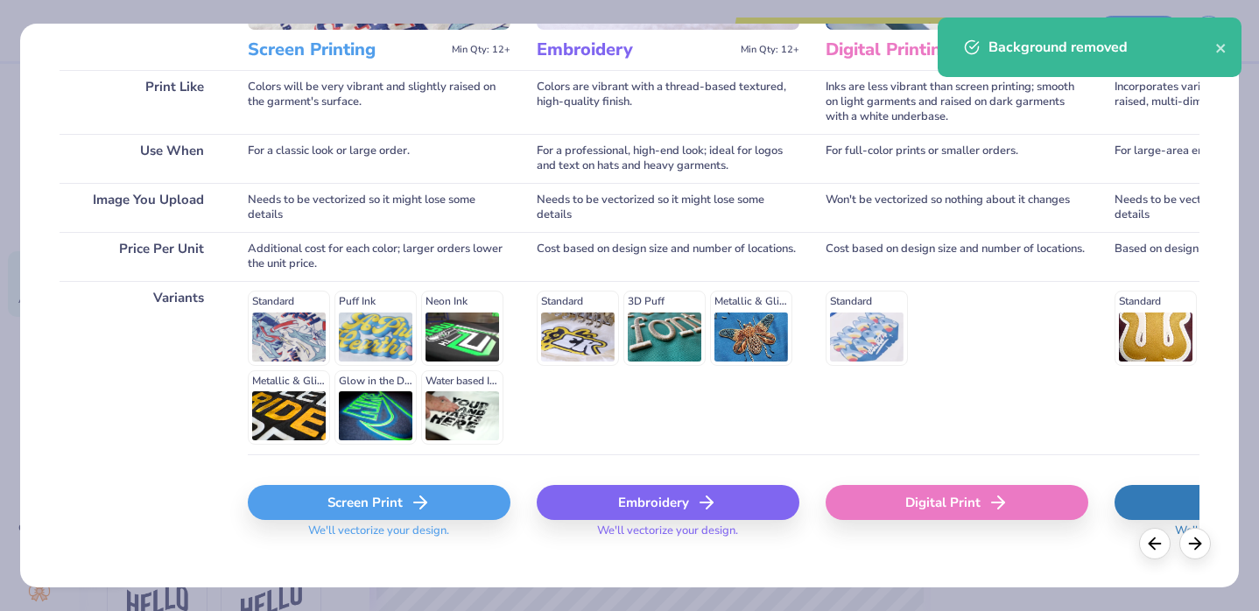
scroll to position [262, 0]
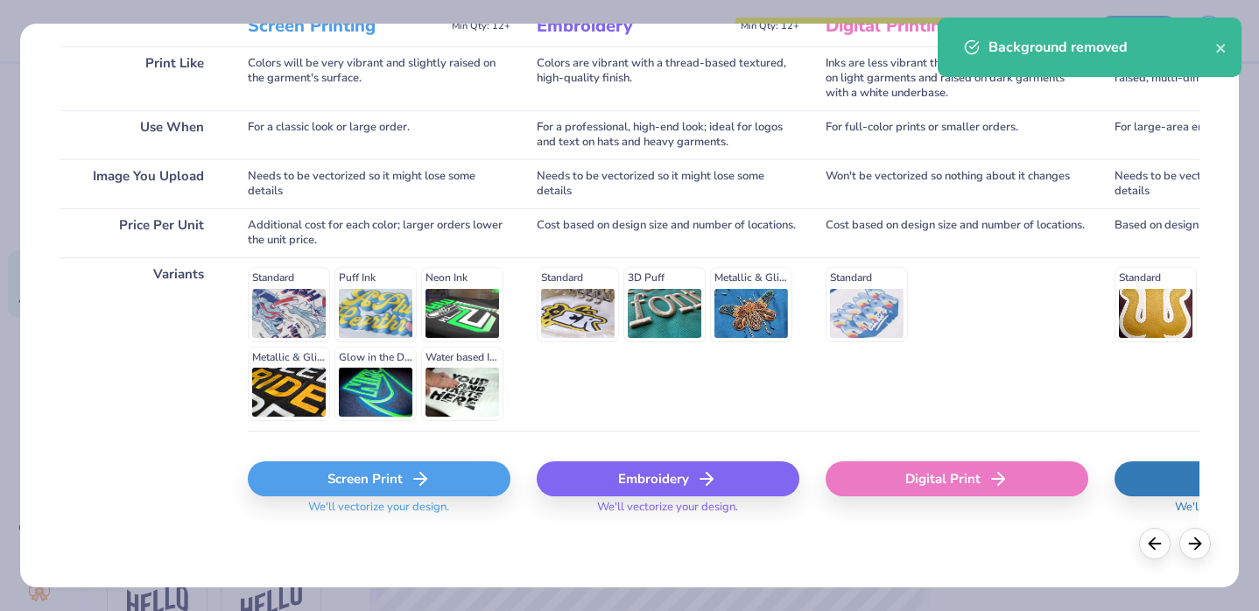
click at [396, 489] on div "Screen Print" at bounding box center [379, 478] width 263 height 35
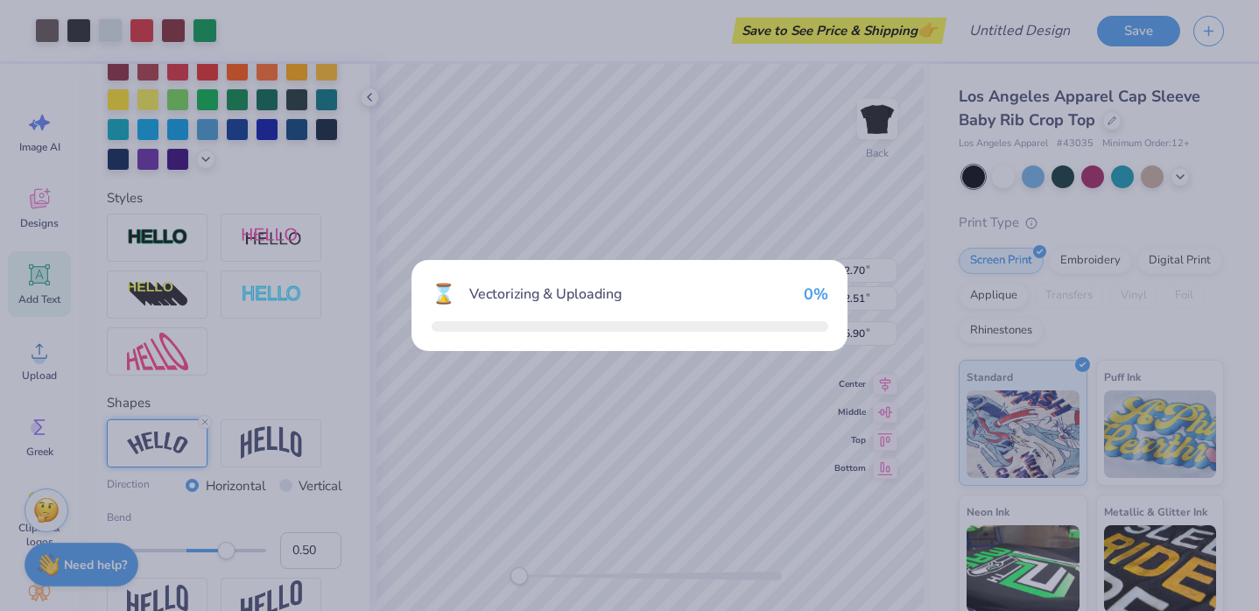
type input "2.65"
type input "2.44"
type input "4.81"
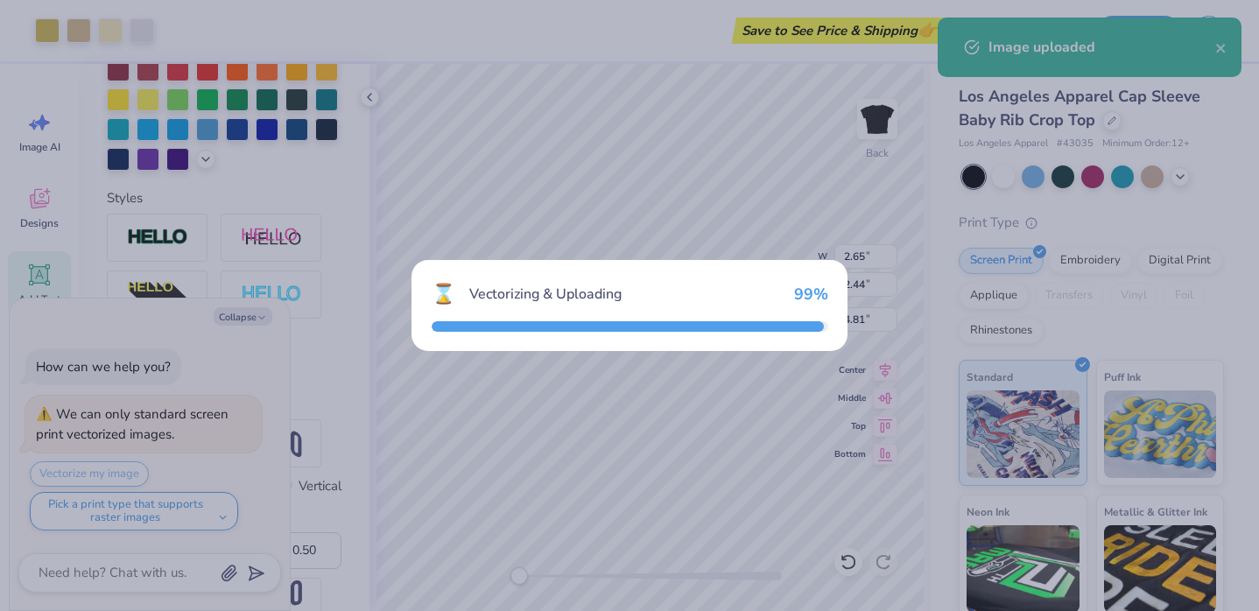
type textarea "x"
type input "0.84"
type input "3.61"
type input "4.95"
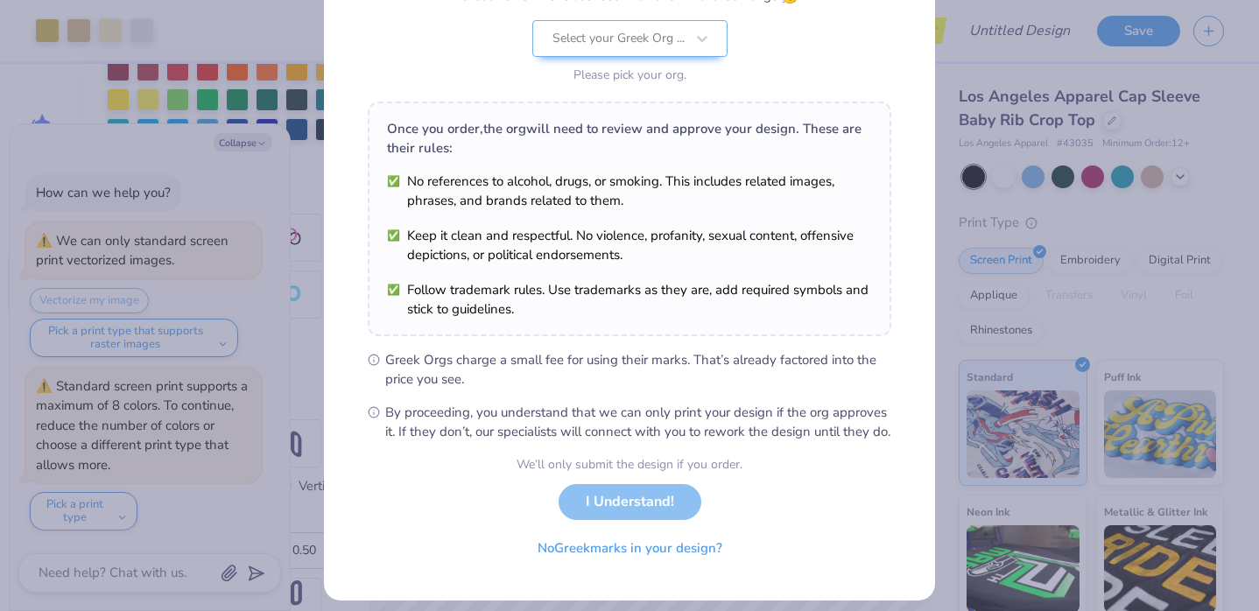
scroll to position [208, 0]
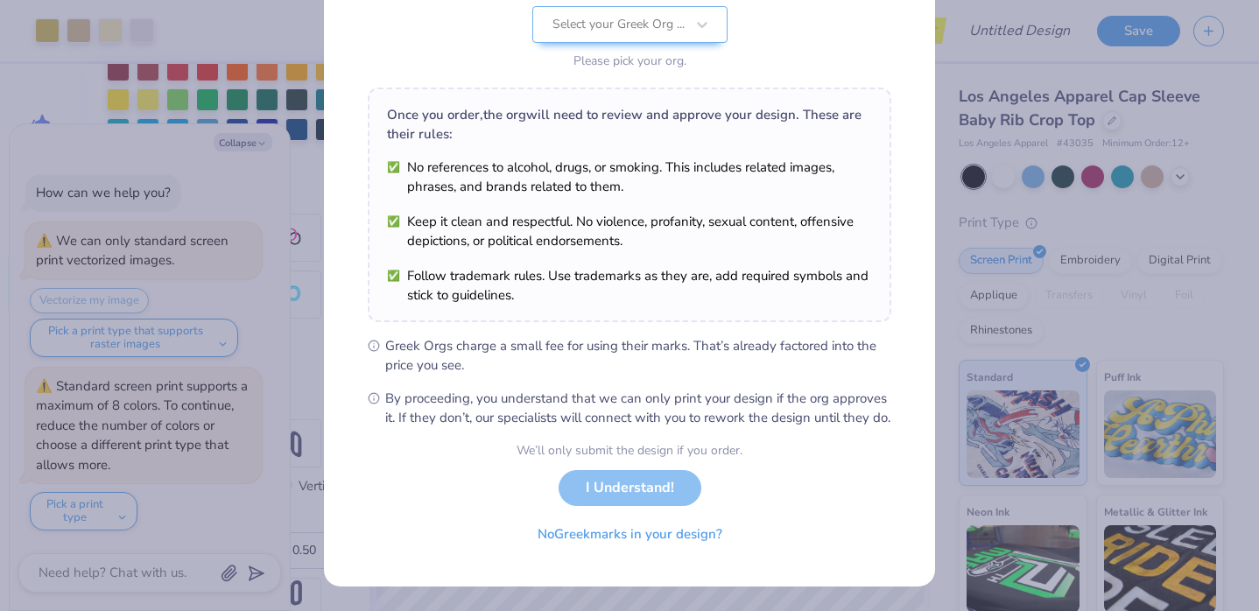
click at [649, 494] on div "We’ll only submit the design if you order. I Understand! No Greek marks in your…" at bounding box center [630, 496] width 226 height 110
click at [630, 532] on button "No Greek marks in your design?" at bounding box center [630, 530] width 215 height 36
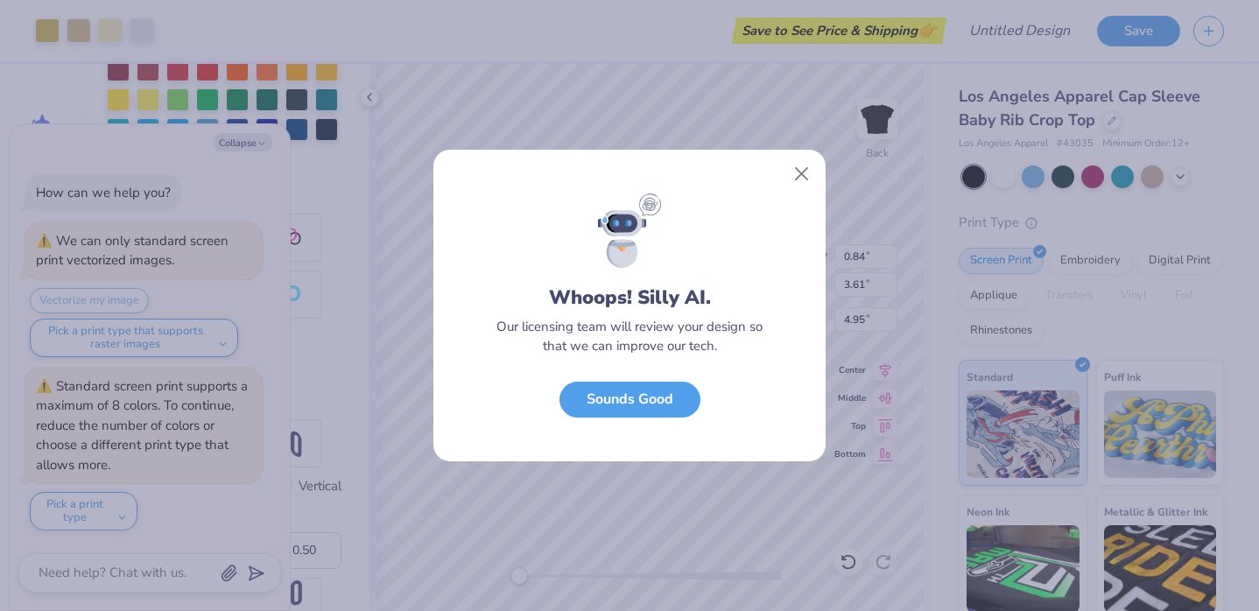
scroll to position [0, 0]
click at [634, 398] on button "Sounds Good" at bounding box center [630, 395] width 141 height 36
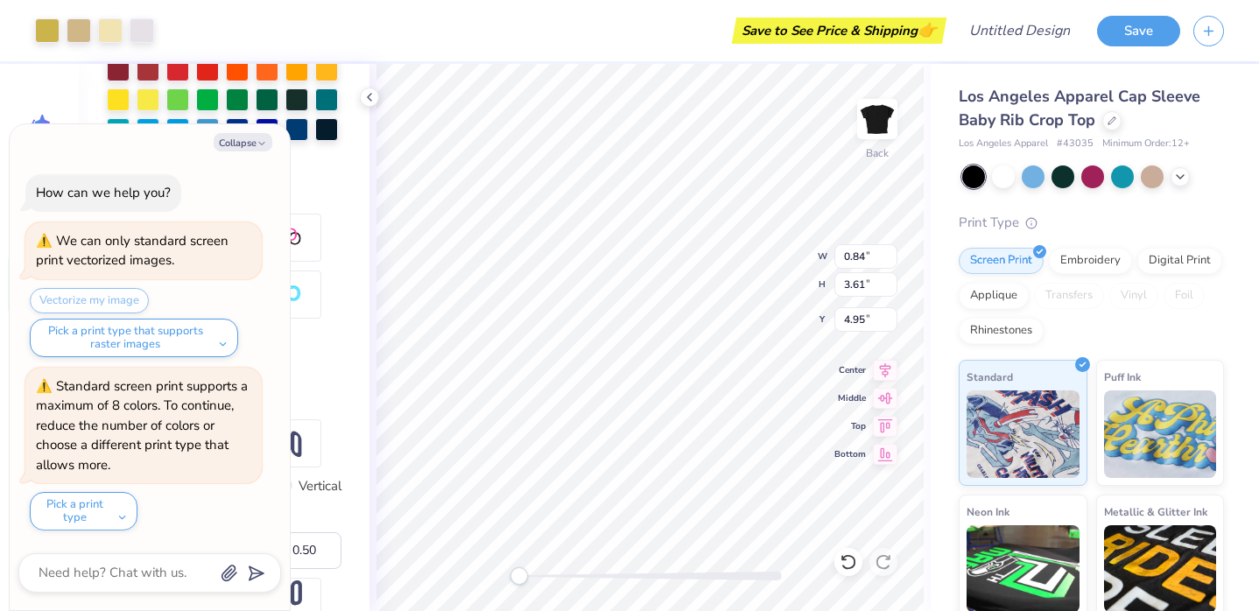
type textarea "x"
type input "0.55"
type input "2.37"
type input "4.09"
type textarea "x"
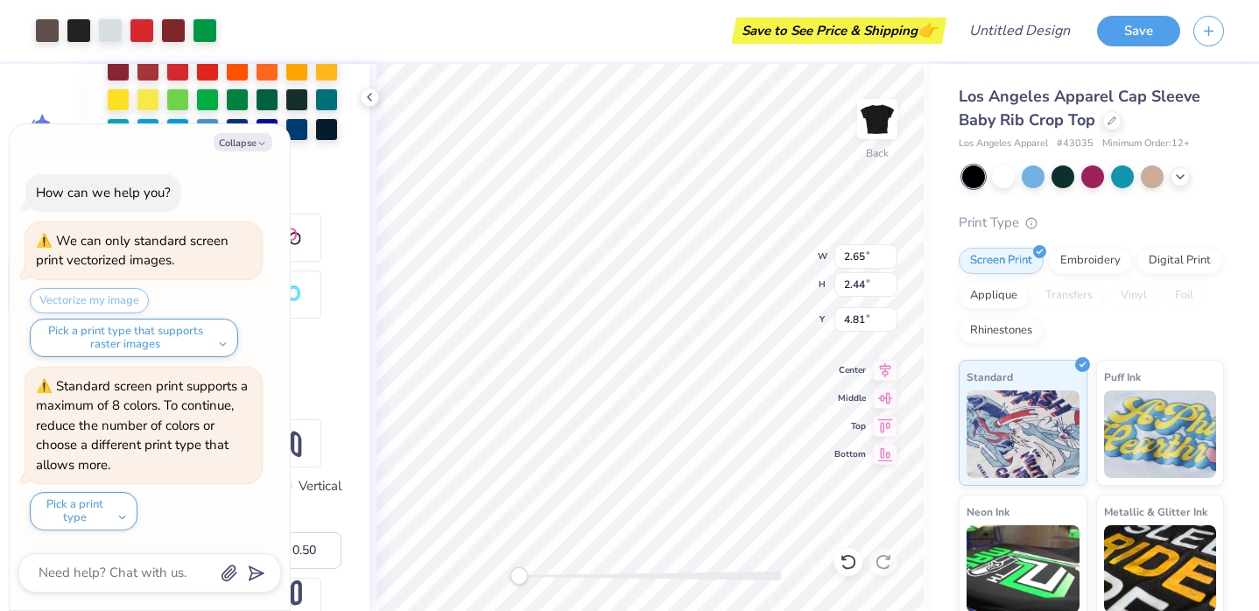
type input "3.87"
type input "3.55"
type input "4.83"
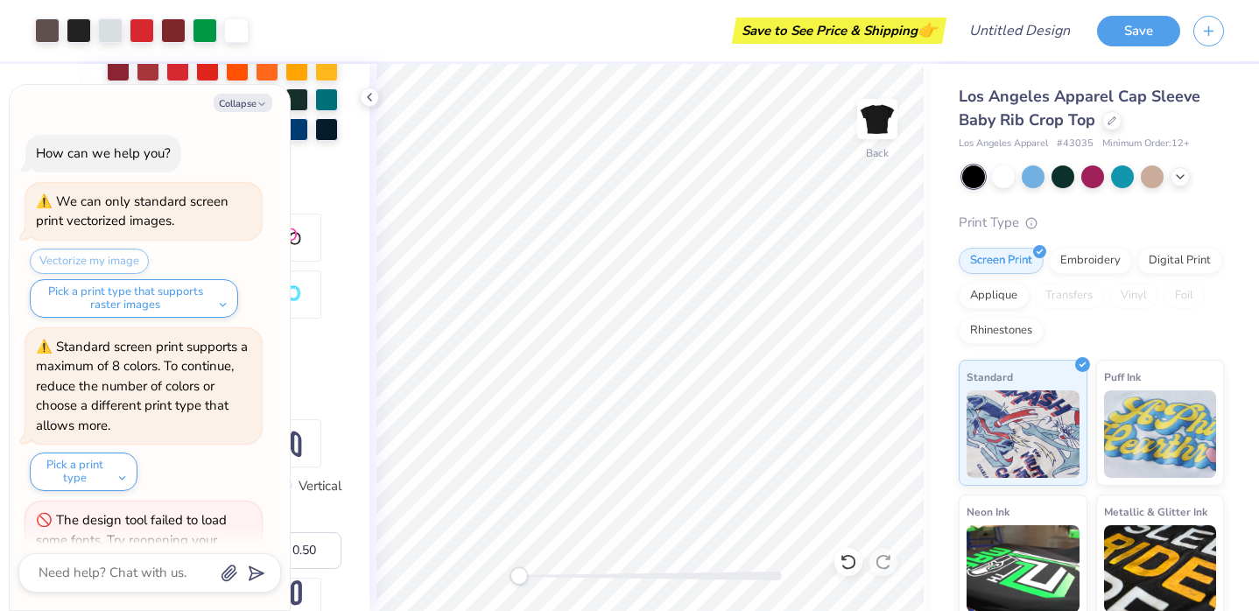
scroll to position [47, 0]
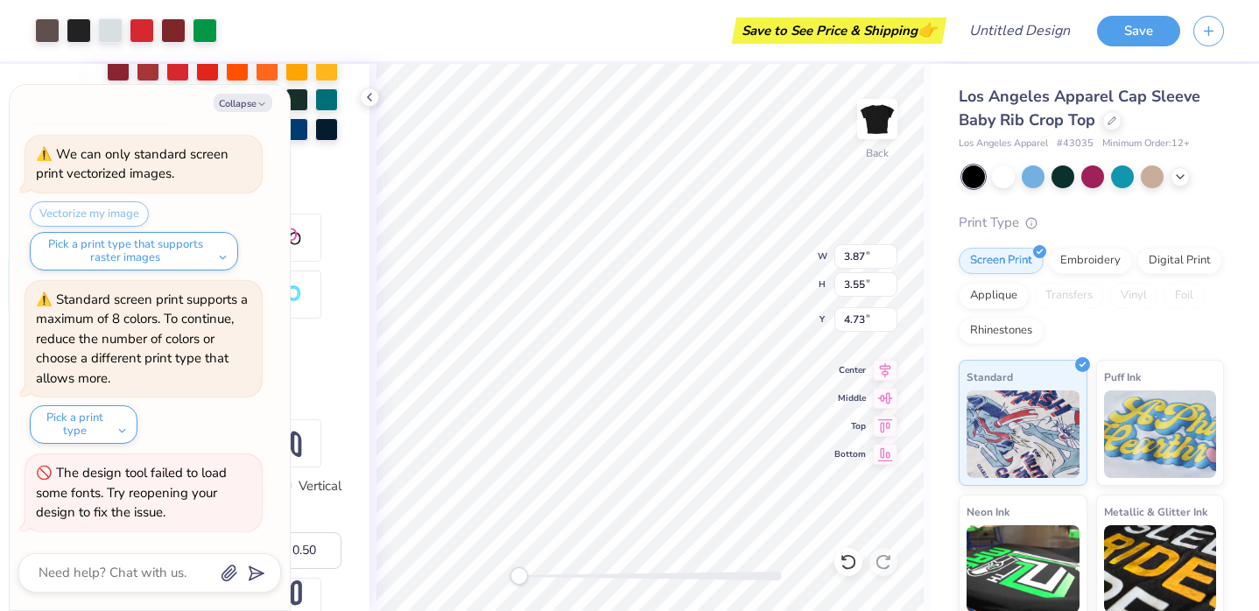
type textarea "x"
type input "5.11"
type input "4.70"
type input "4.75"
click at [768, 242] on div "Back W 5.11 H 4.70 Y 4.75 Center Middle Top Bottom" at bounding box center [650, 337] width 561 height 547
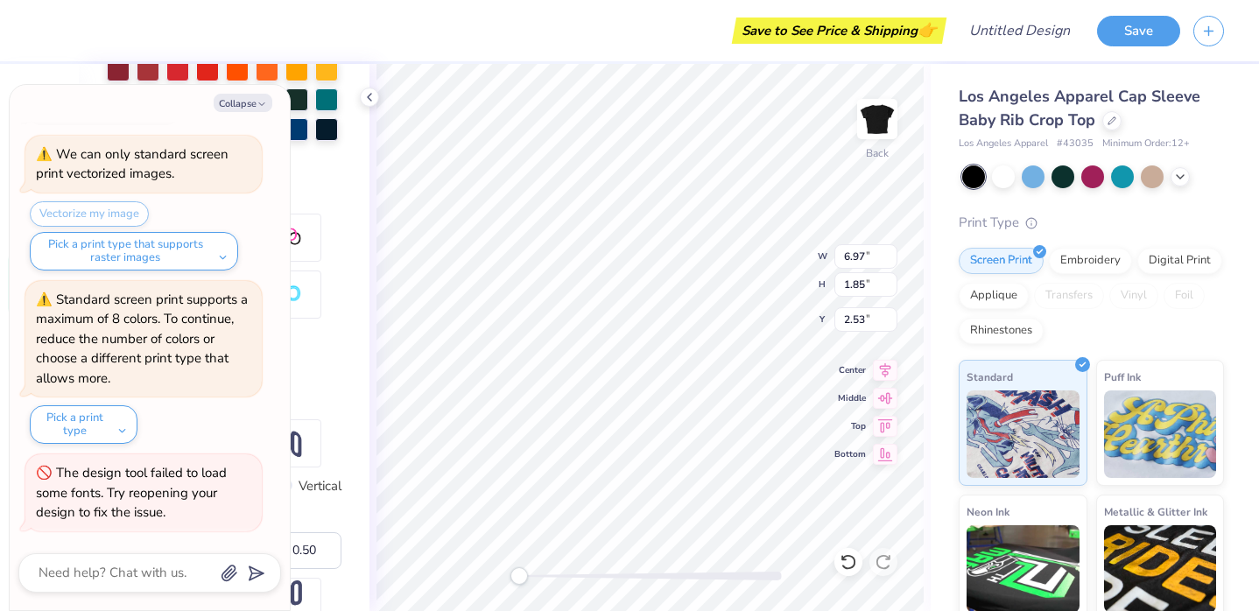
scroll to position [0, 1]
type textarea "x"
type textarea "b Italy"
type textarea "x"
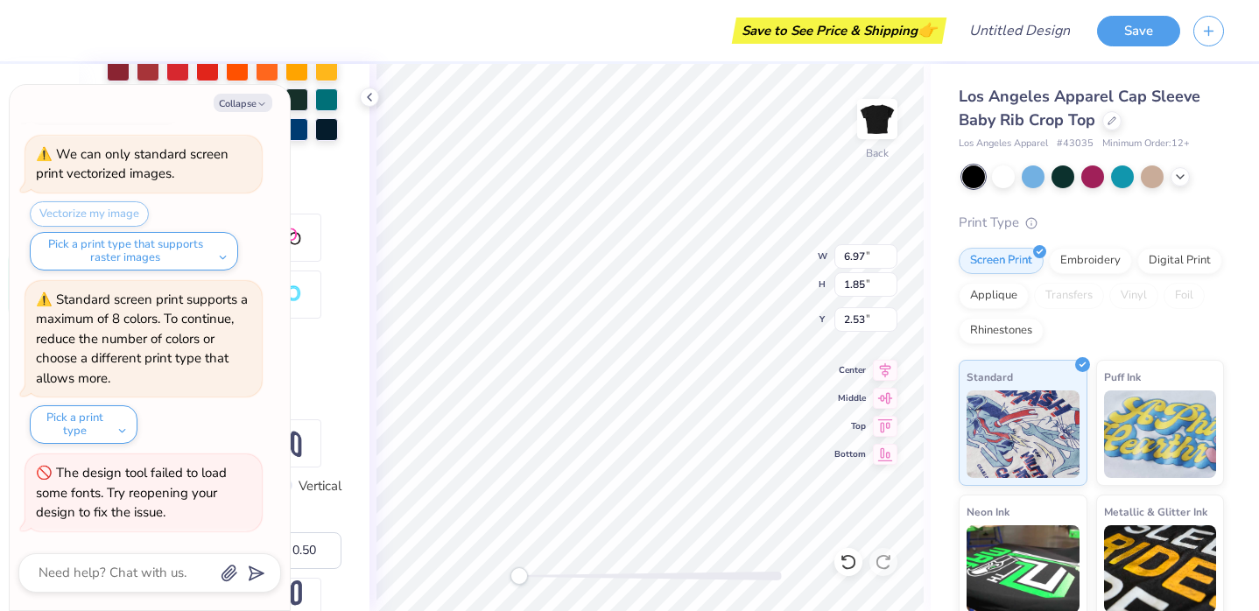
type textarea "bi Italy"
type textarea "x"
type textarea "big Italy"
type textarea "x"
type textarea "big Italy"
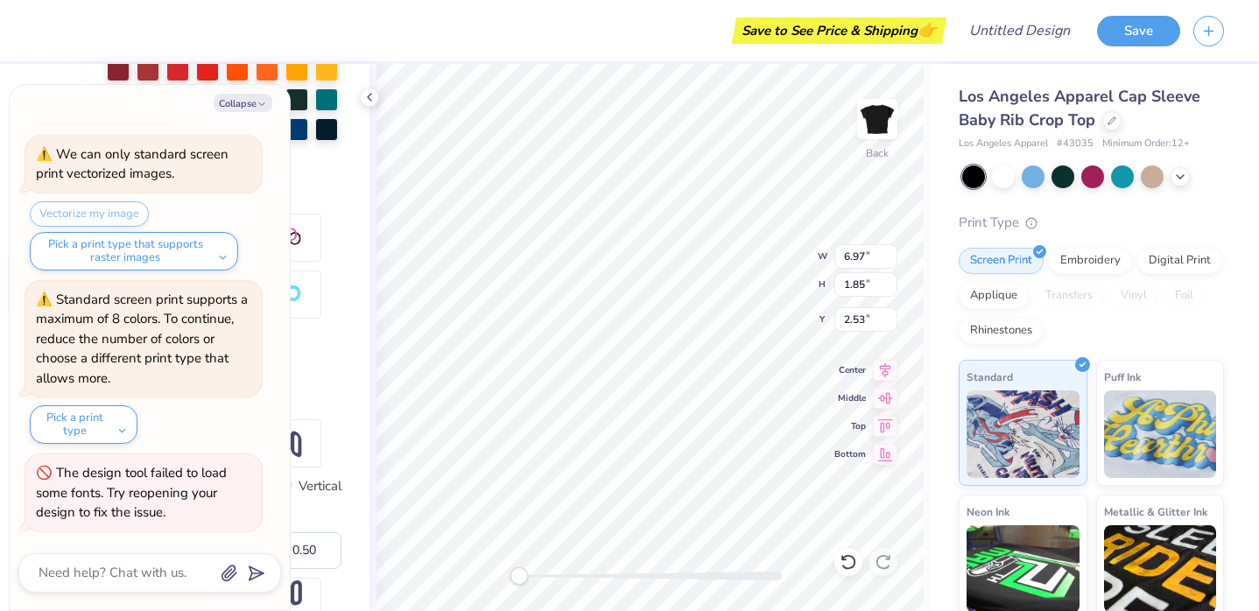
type textarea "x"
type textarea "ig Italy"
type textarea "x"
type textarea "Big Italy"
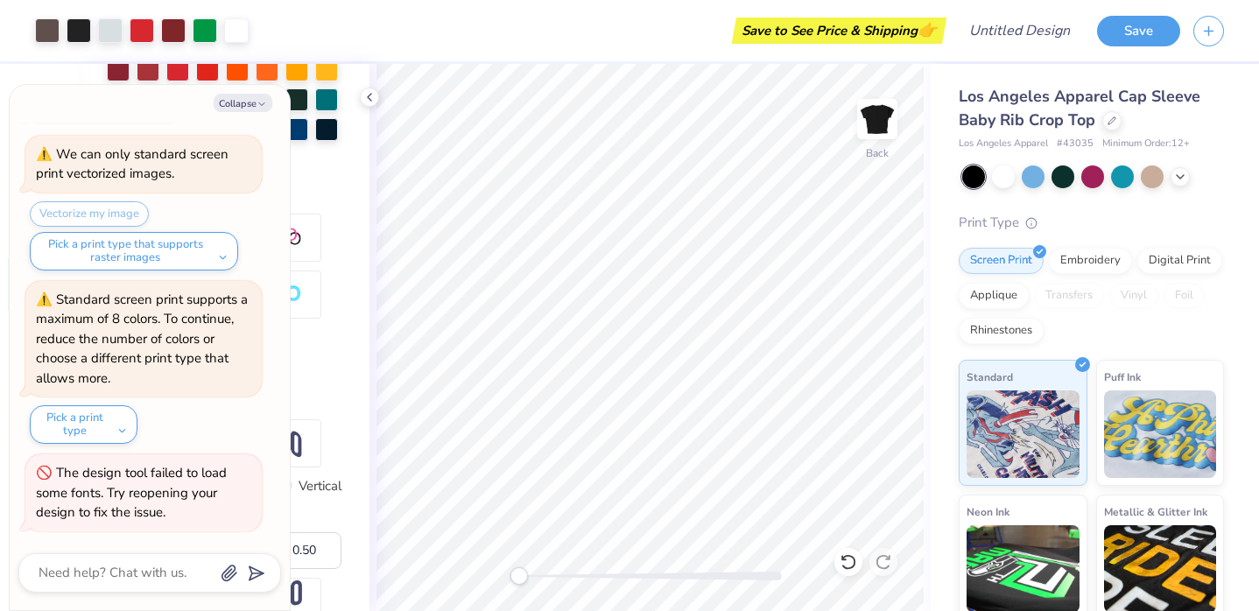
type textarea "x"
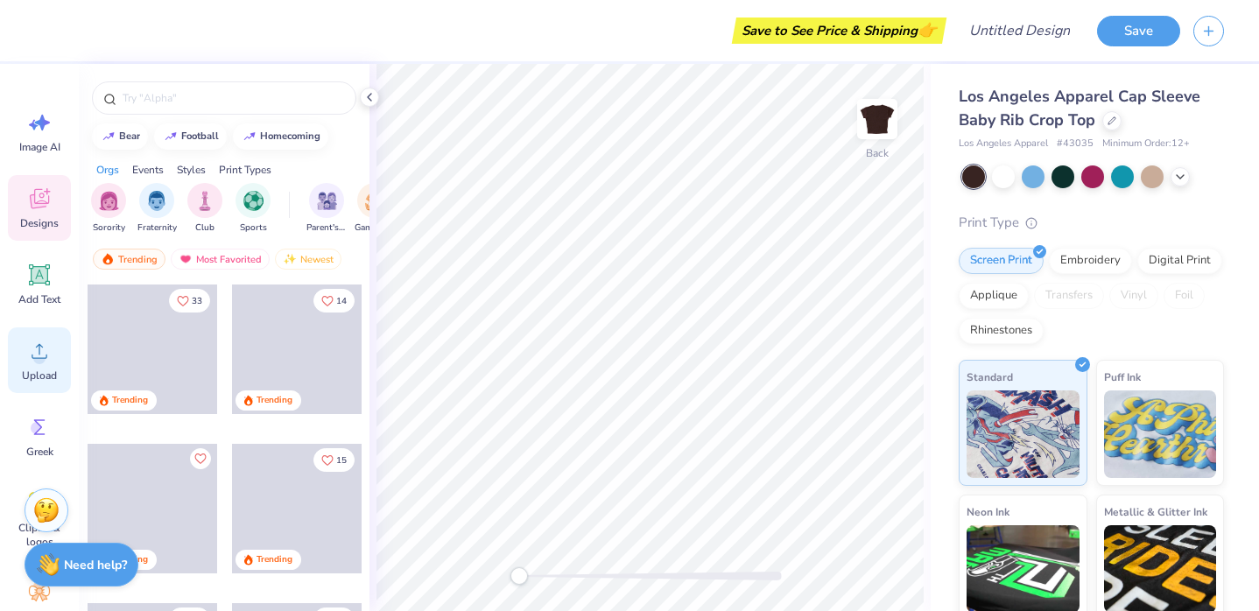
click at [43, 370] on span "Upload" at bounding box center [39, 376] width 35 height 14
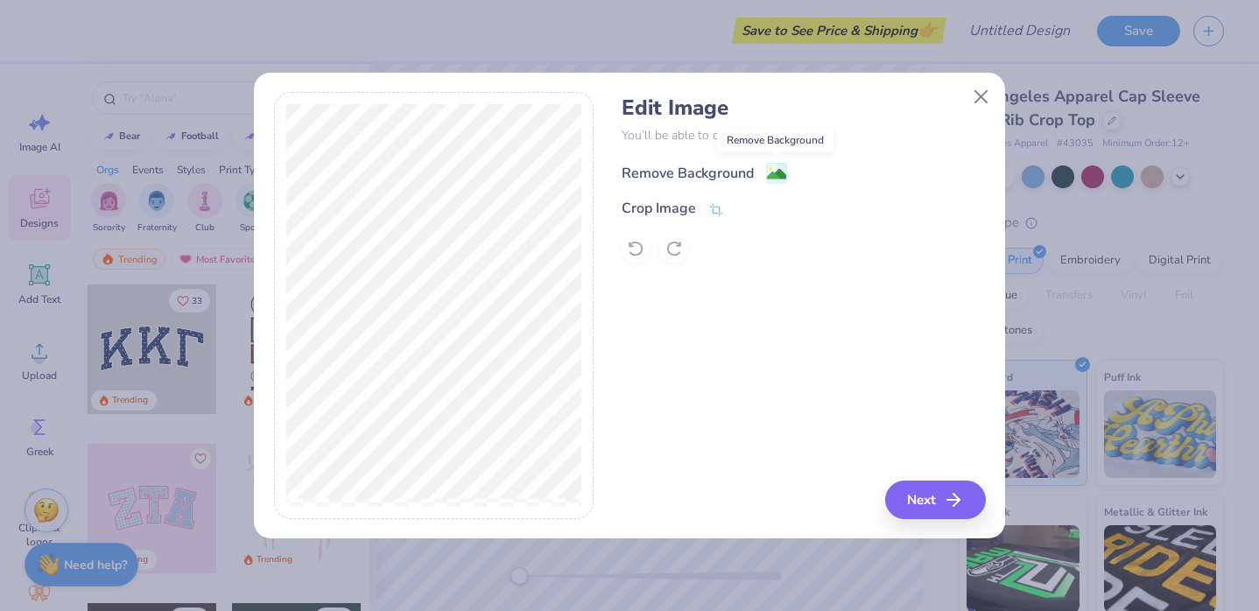
click at [767, 176] on image at bounding box center [776, 174] width 19 height 19
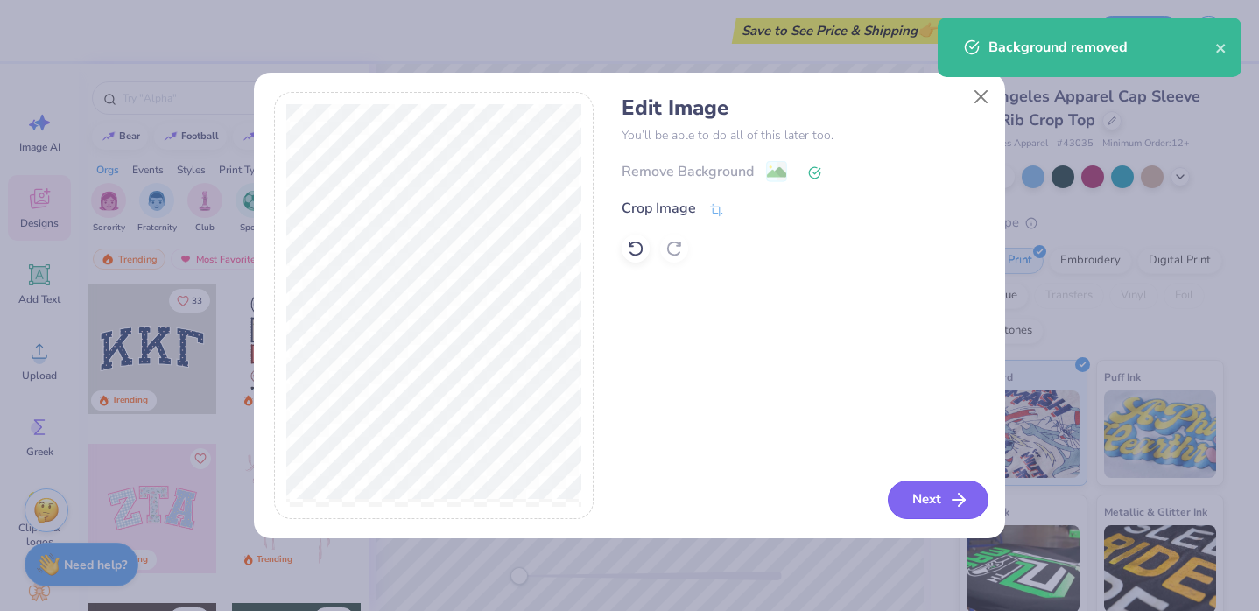
click at [929, 501] on button "Next" at bounding box center [938, 500] width 101 height 39
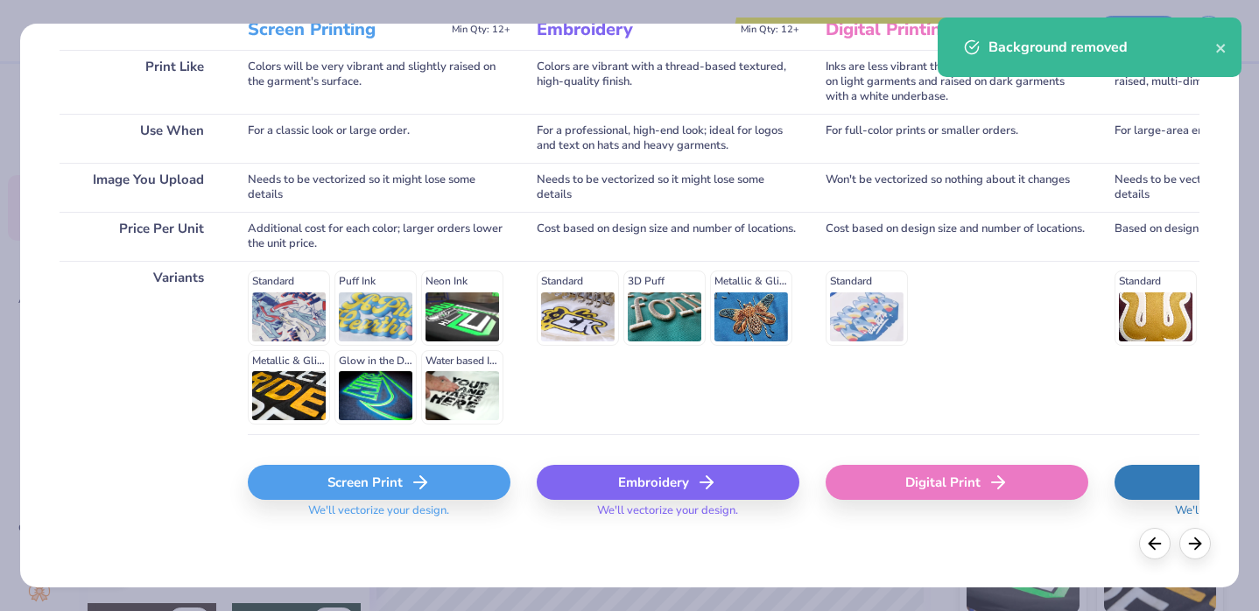
scroll to position [262, 0]
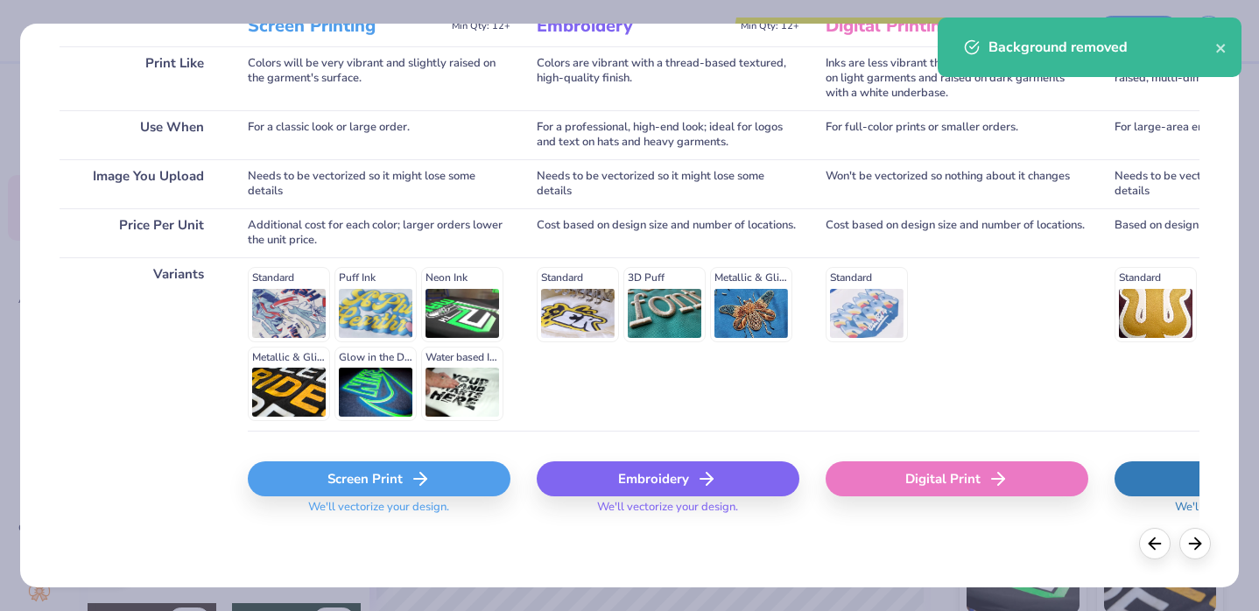
click at [454, 492] on div "Screen Print" at bounding box center [379, 478] width 263 height 35
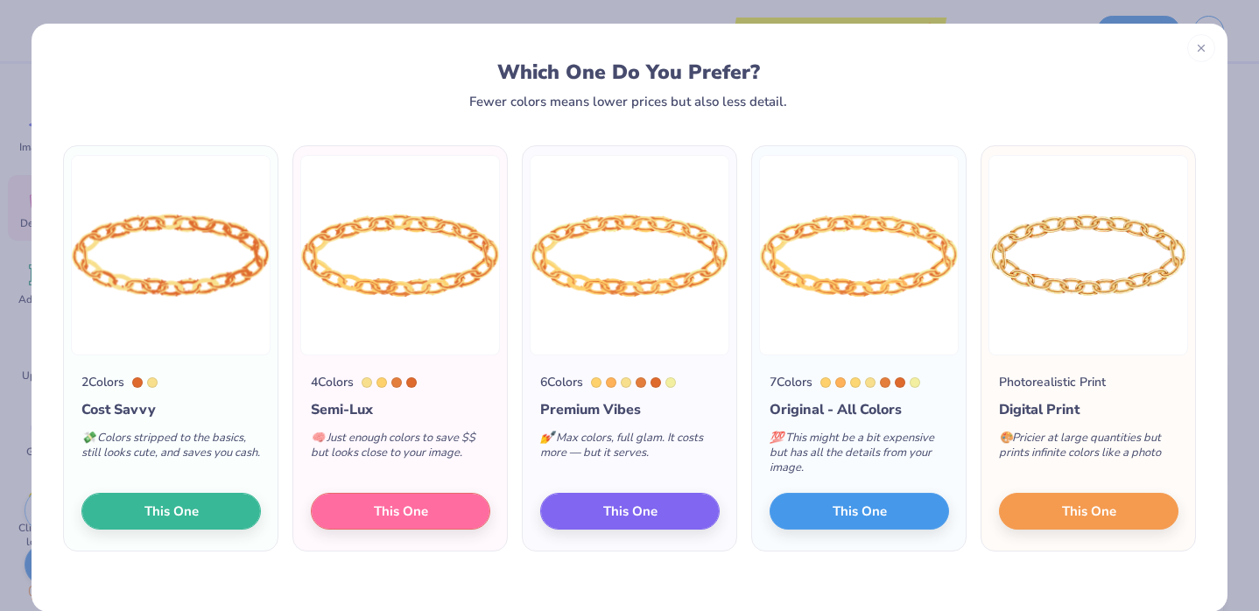
scroll to position [25, 0]
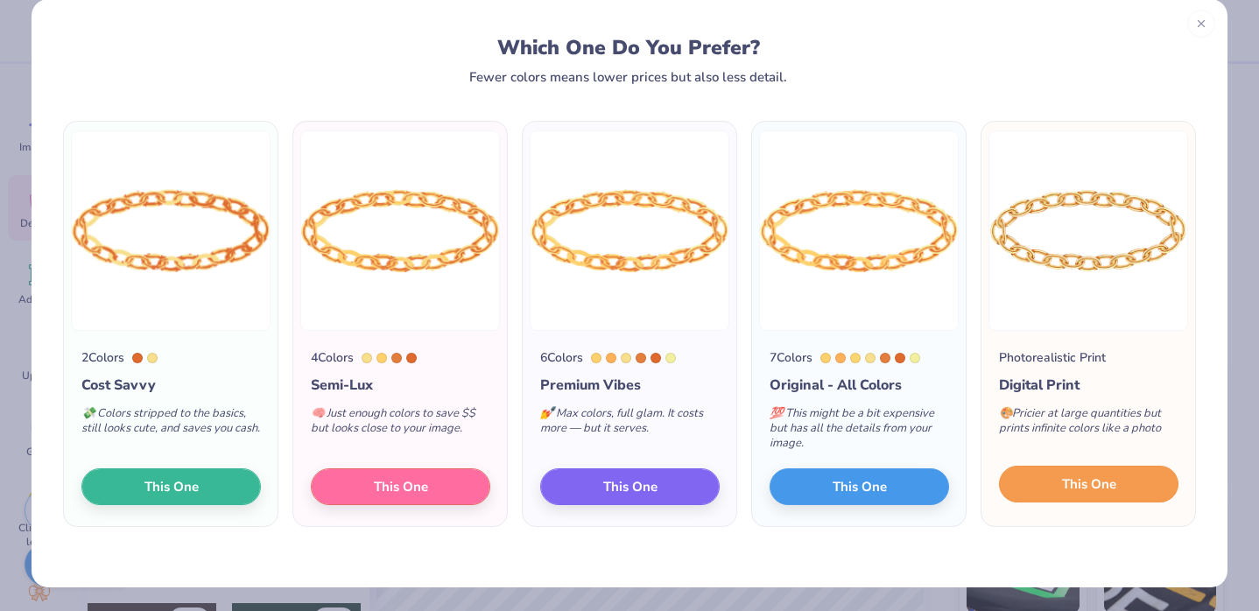
click at [1112, 486] on span "This One" at bounding box center [1089, 485] width 54 height 20
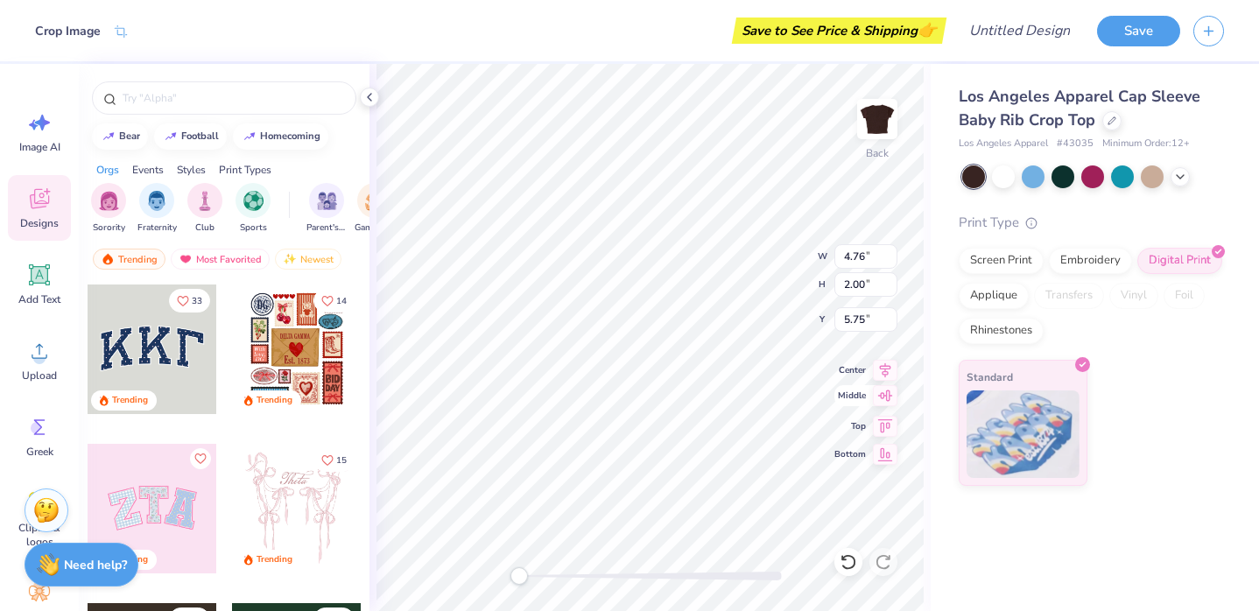
type input "5.82"
type input "2.44"
type input "4.05"
click at [53, 356] on div "Upload" at bounding box center [39, 361] width 63 height 66
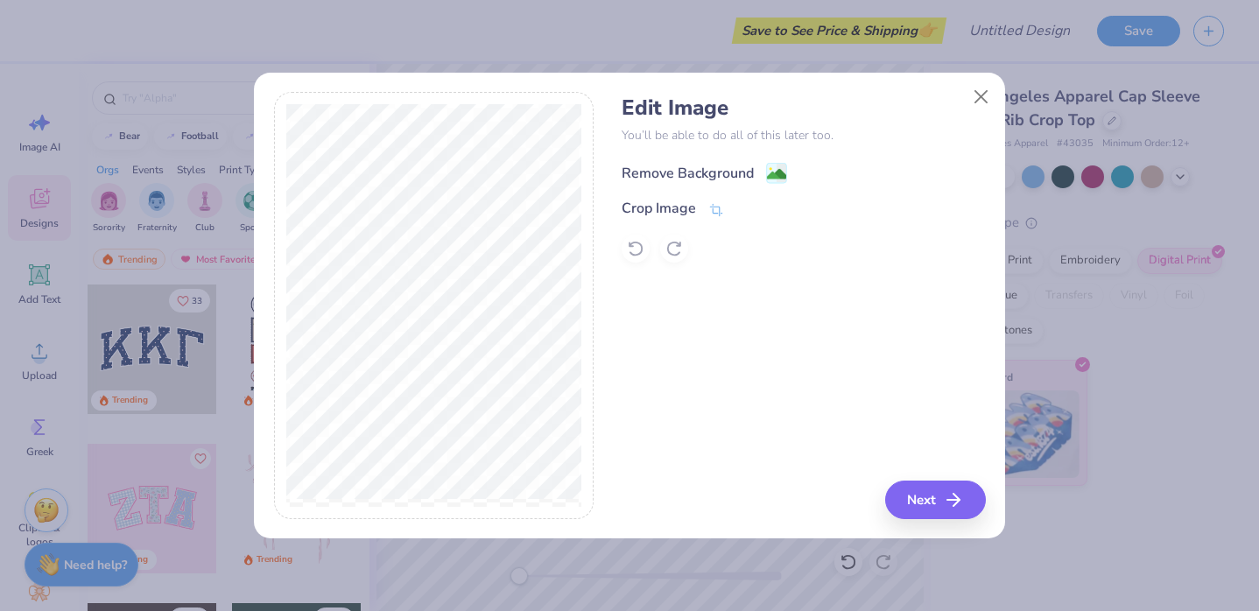
click at [767, 169] on image at bounding box center [776, 174] width 19 height 19
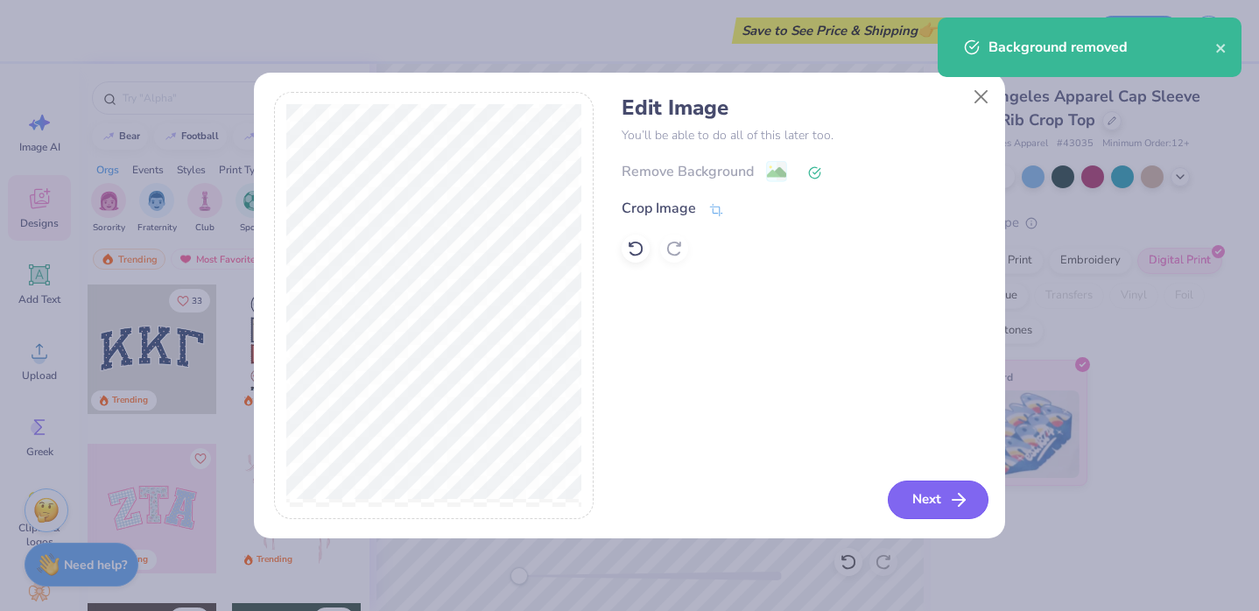
click at [934, 508] on button "Next" at bounding box center [938, 500] width 101 height 39
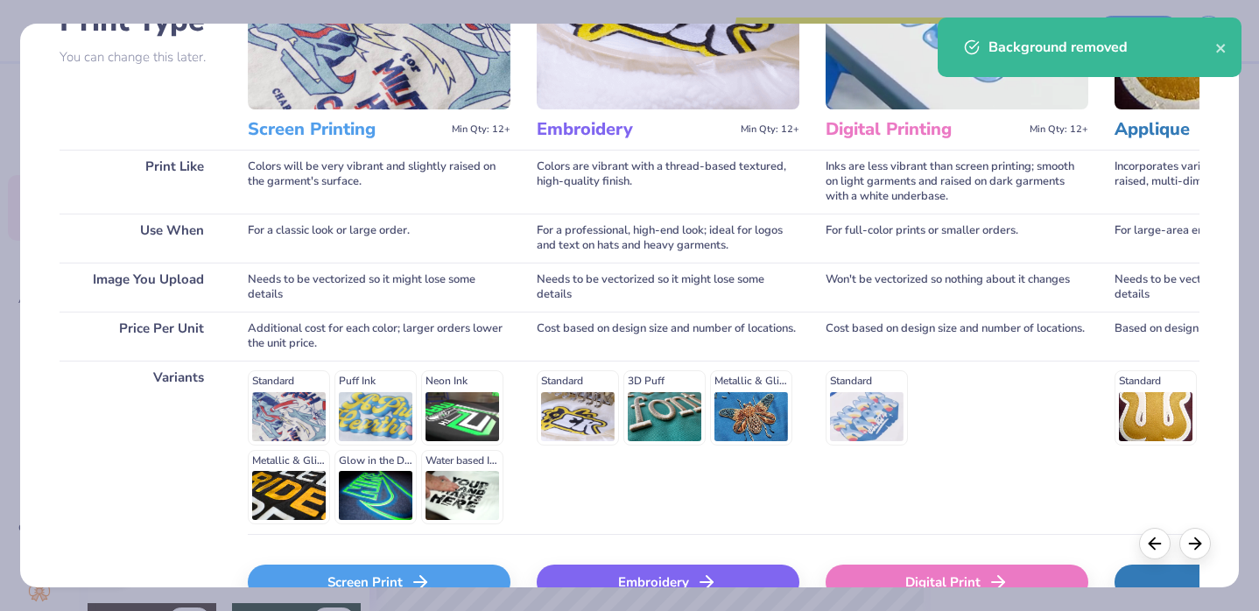
scroll to position [262, 0]
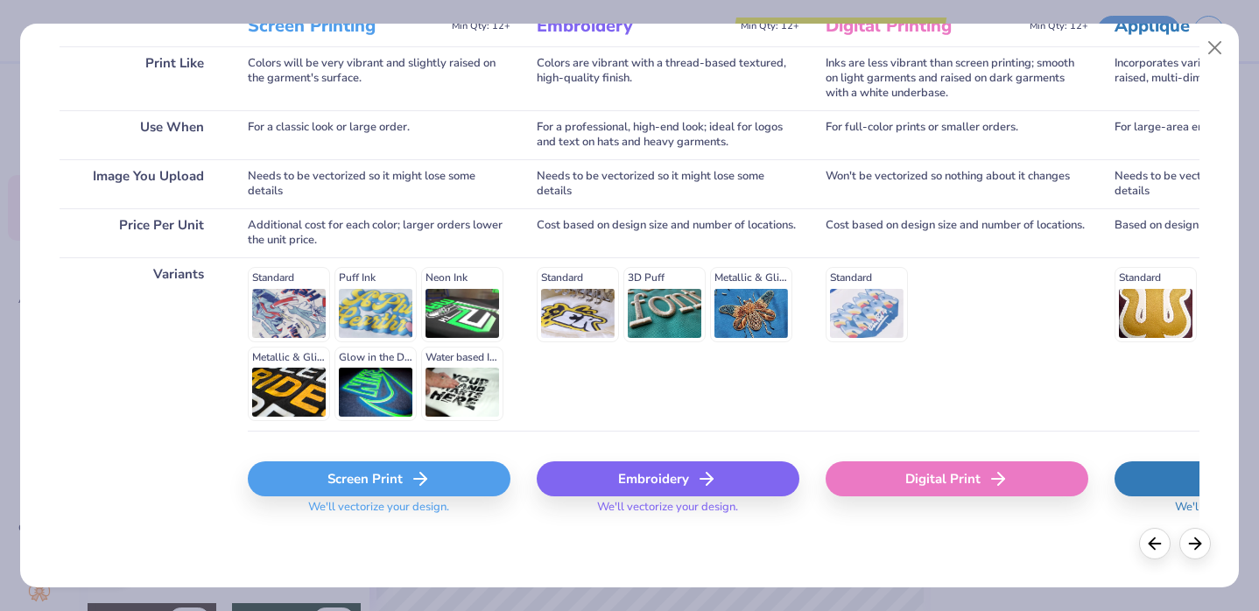
click at [444, 475] on div "Screen Print" at bounding box center [379, 478] width 263 height 35
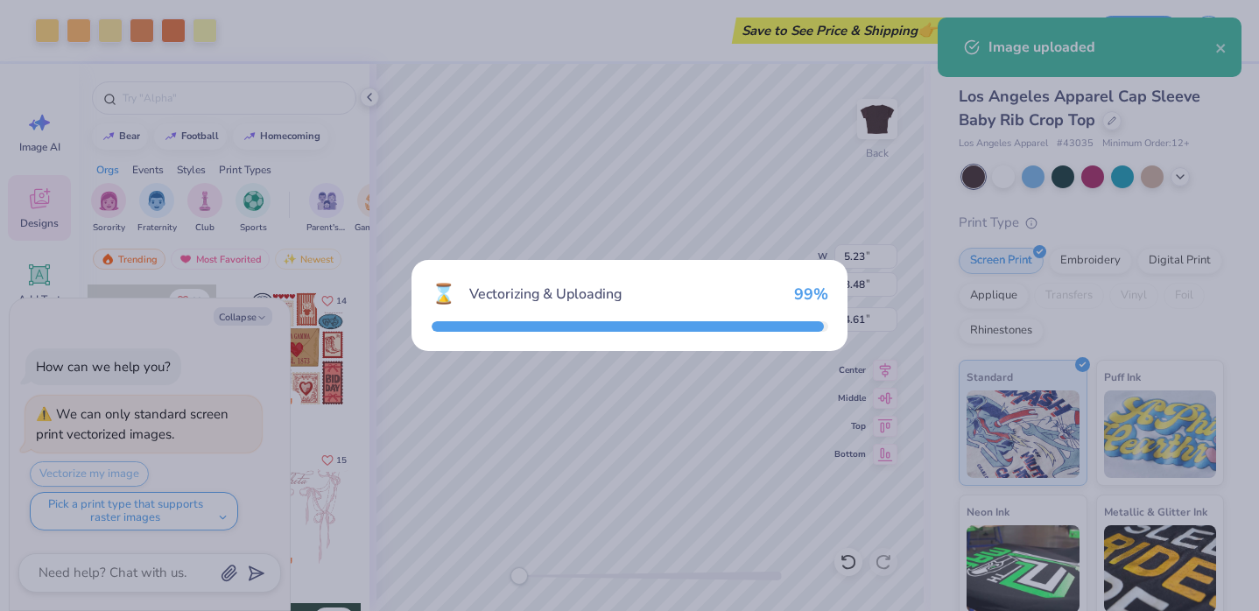
type textarea "x"
type input "0.84"
type input "3.61"
type input "4.95"
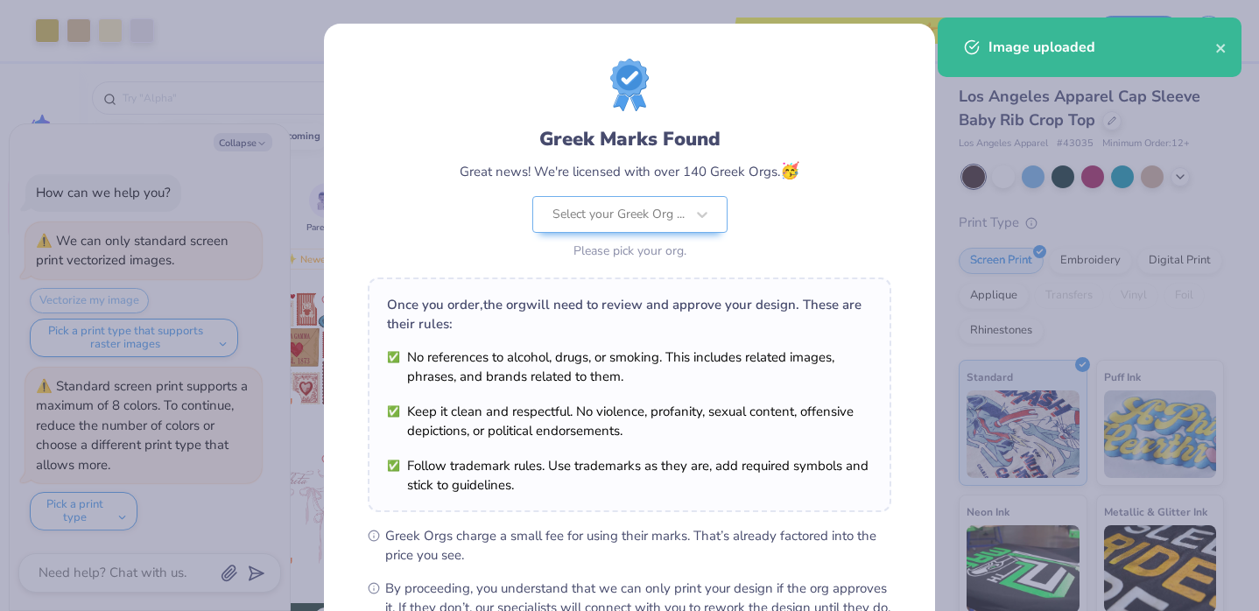
click at [623, 342] on body "Art colors Save to See Price & Shipping 👉 Design Title Save Image AI Designs Ad…" at bounding box center [629, 305] width 1259 height 611
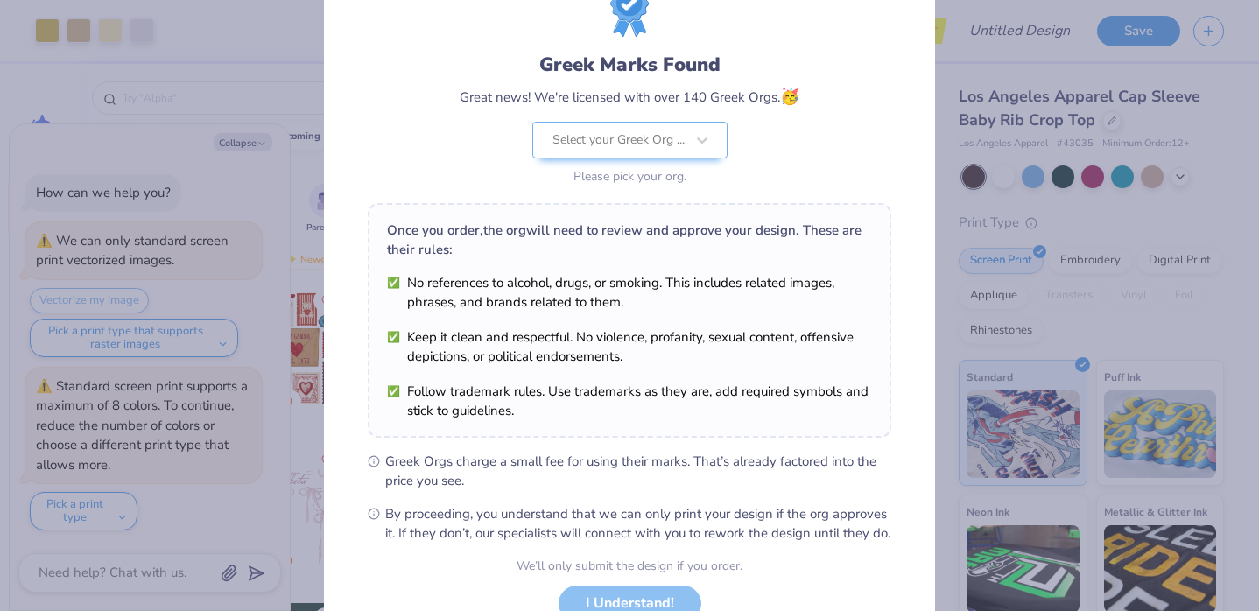
scroll to position [208, 0]
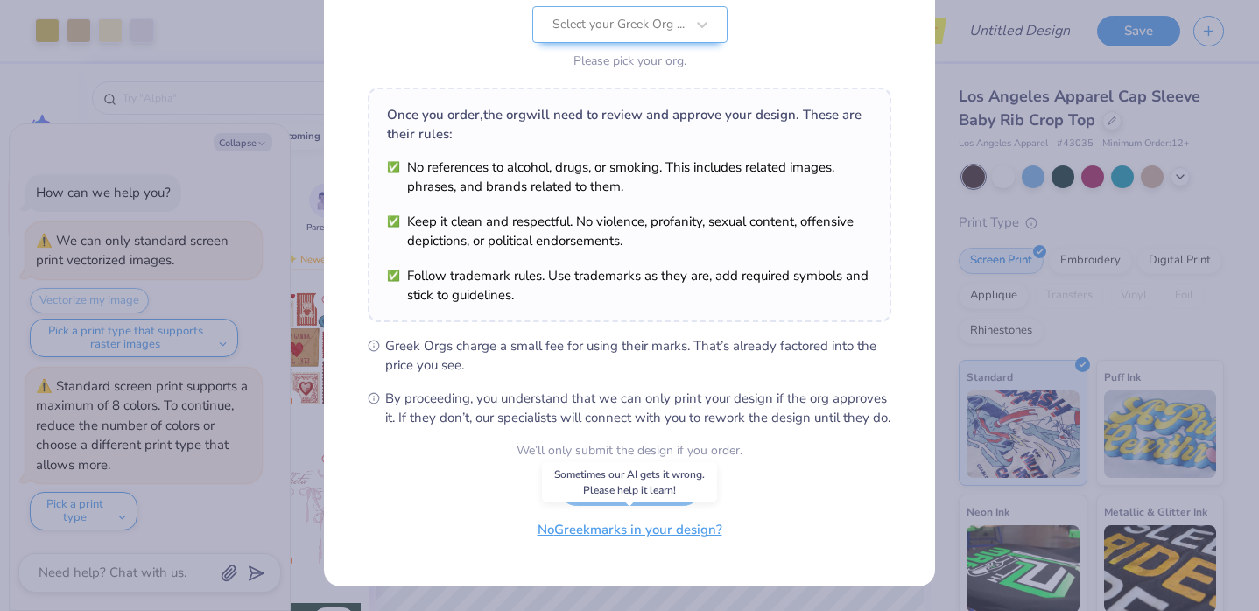
click at [615, 532] on button "No Greek marks in your design?" at bounding box center [630, 530] width 215 height 36
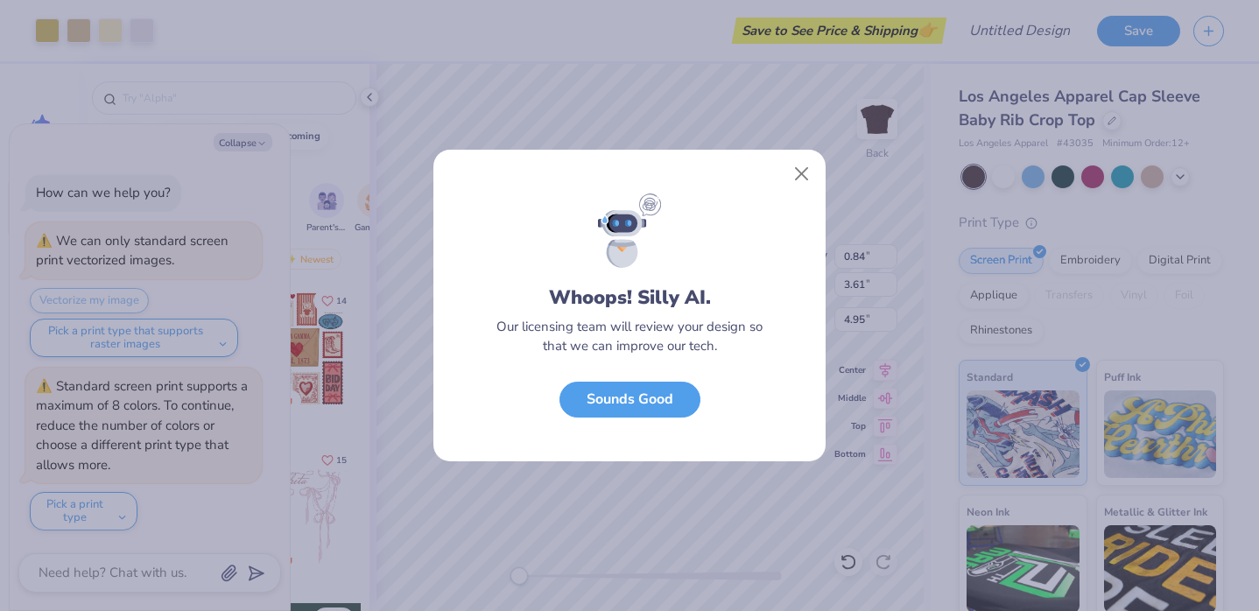
scroll to position [0, 0]
click at [655, 396] on button "Sounds Good" at bounding box center [630, 395] width 141 height 36
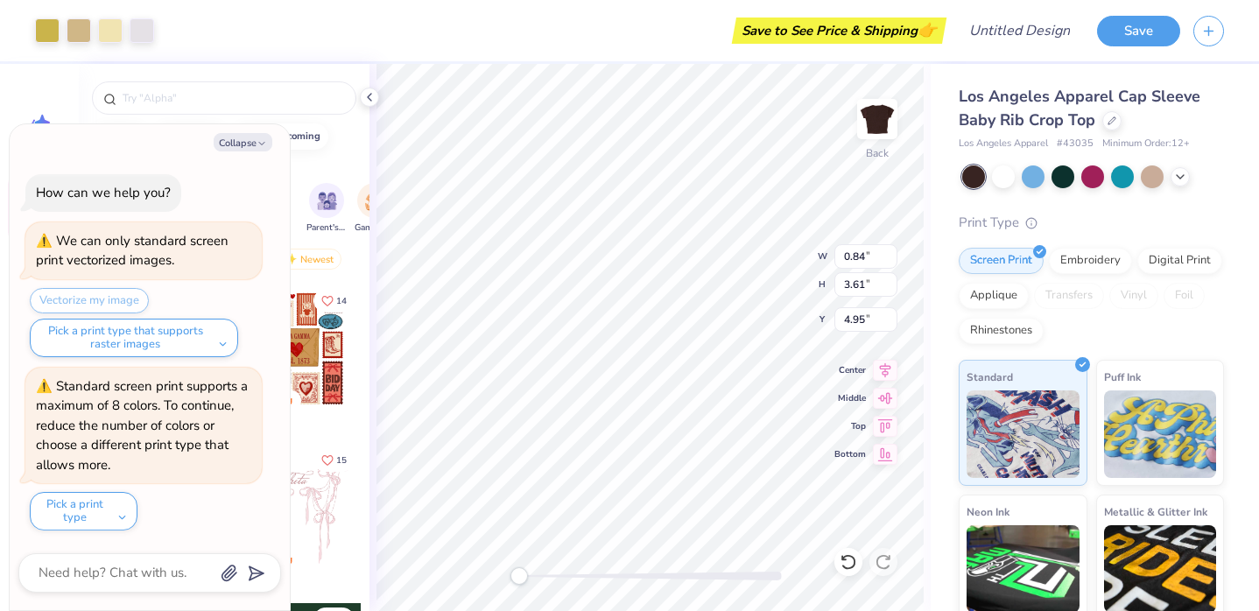
type textarea "x"
type input "0.59"
type input "2.16"
type input "7.65"
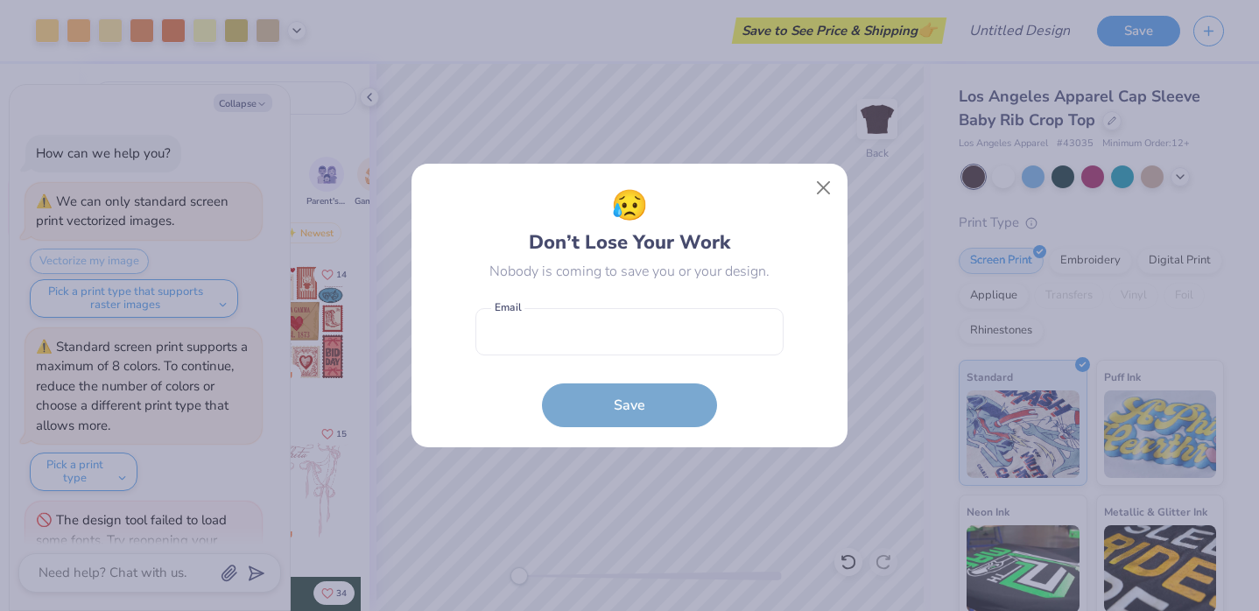
scroll to position [47, 0]
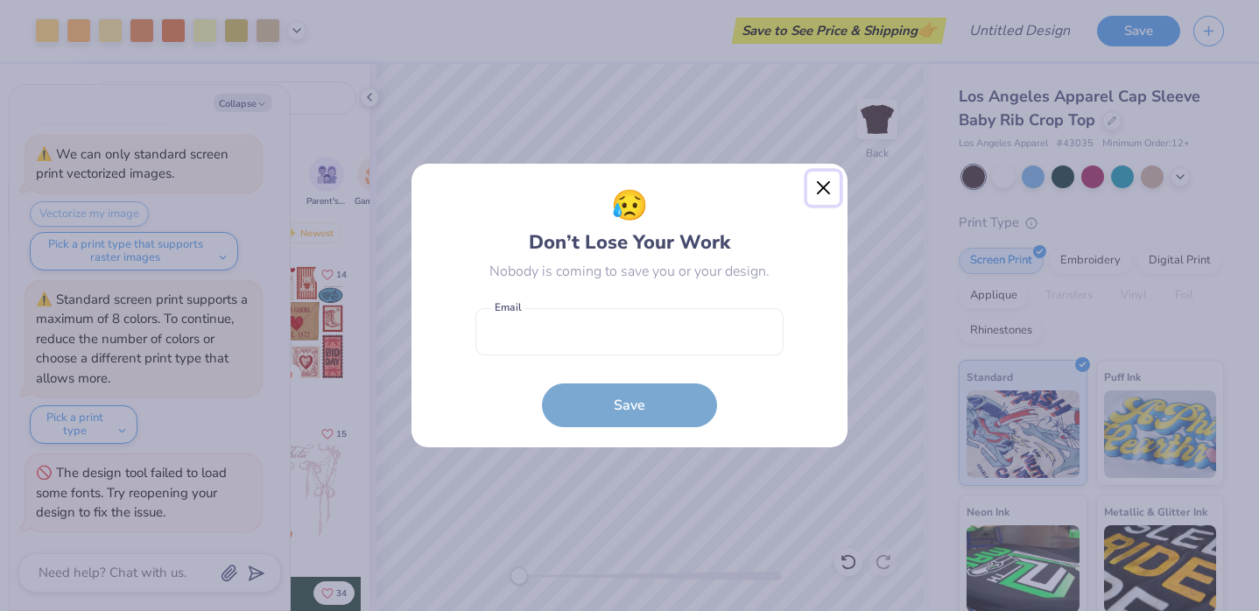
click at [821, 183] on button "Close" at bounding box center [823, 188] width 33 height 33
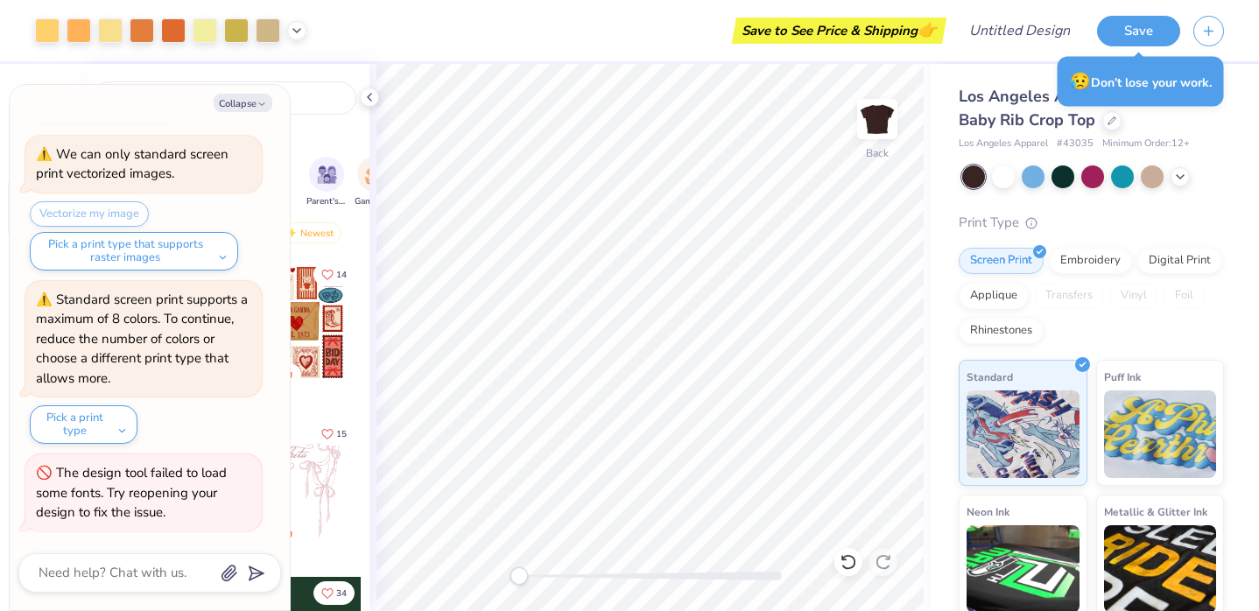
type textarea "x"
